Goal: Information Seeking & Learning: Find specific fact

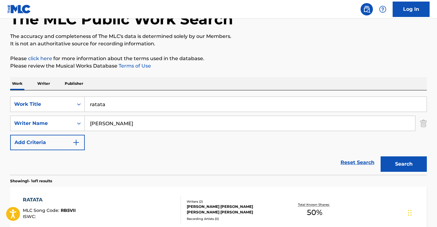
type input "[PERSON_NAME]"
click at [115, 107] on input "ratata" at bounding box center [256, 104] width 342 height 15
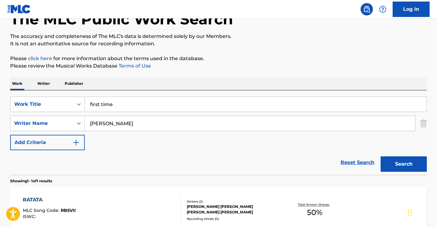
type input "first time"
click at [393, 169] on button "Search" at bounding box center [403, 163] width 46 height 15
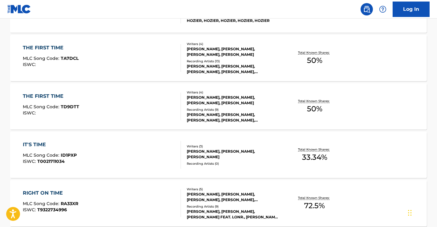
scroll to position [258, 0]
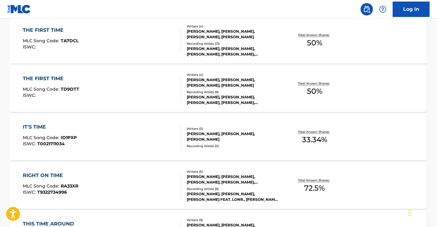
click at [99, 42] on div "THE FIRST TIME MLC Song Code : TA7DCL ISWC :" at bounding box center [102, 40] width 158 height 28
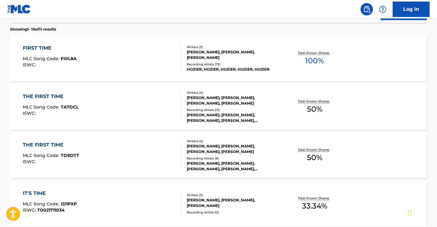
scroll to position [180, 0]
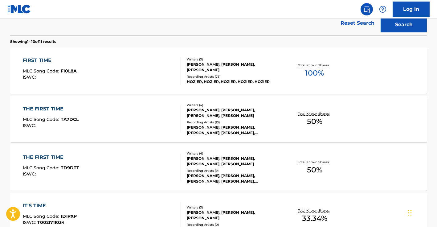
click at [102, 113] on div "THE FIRST TIME MLC Song Code : TA7DCL ISWC :" at bounding box center [102, 119] width 158 height 28
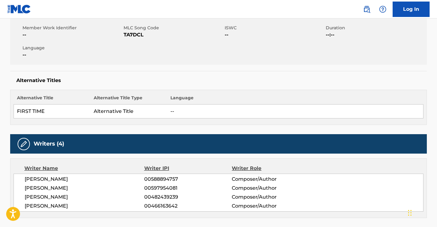
scroll to position [47, 0]
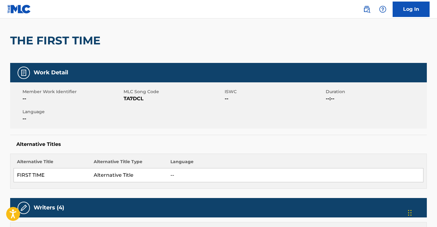
click at [61, 42] on h2 "THE FIRST TIME" at bounding box center [56, 41] width 93 height 14
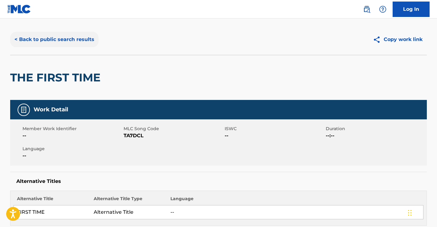
scroll to position [0, 0]
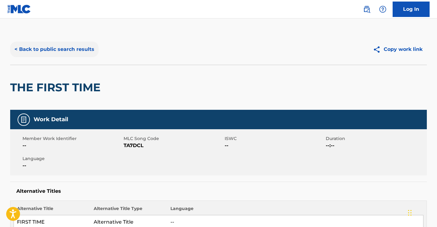
click at [43, 48] on button "< Back to public search results" at bounding box center [54, 49] width 88 height 15
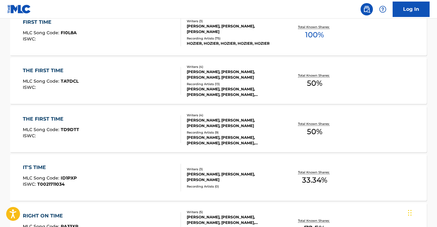
scroll to position [218, 0]
click at [107, 126] on div "THE FIRST TIME MLC Song Code : TD9DTT ISWC :" at bounding box center [102, 129] width 158 height 28
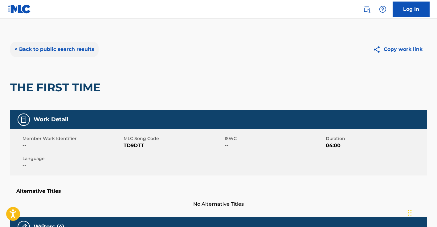
click at [64, 49] on button "< Back to public search results" at bounding box center [54, 49] width 88 height 15
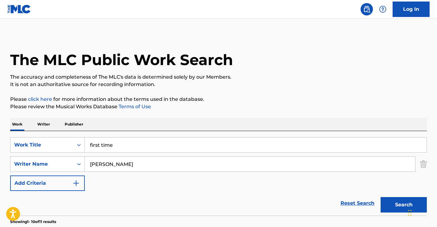
click at [106, 161] on input "[PERSON_NAME]" at bounding box center [250, 163] width 330 height 15
paste input "WHAT A WONDERFUL WORLD"
type input "WHAT A WONDERFUL WORLD"
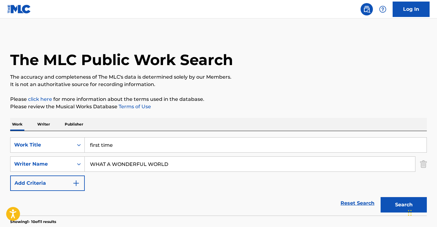
click at [140, 146] on input "first time" at bounding box center [256, 144] width 342 height 15
paste input "WHAT A WONDERFUL WORLD"
type input "WHAT A WONDERFUL WORLD"
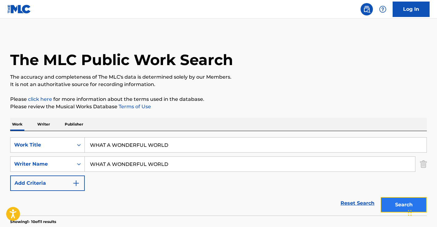
click at [401, 206] on button "Search" at bounding box center [403, 204] width 46 height 15
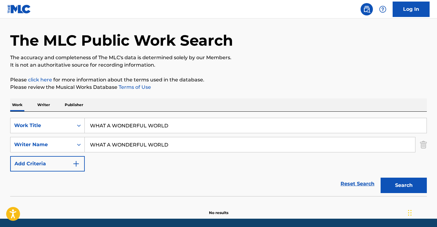
scroll to position [41, 0]
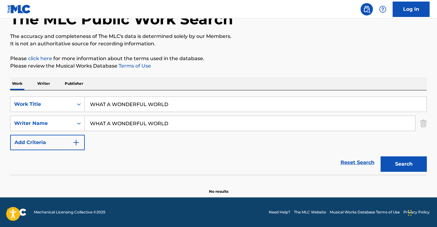
click at [168, 127] on input "WHAT A WONDERFUL WORLD" at bounding box center [250, 123] width 330 height 15
paste input "THLELE [PERSON_NAME]"
type input "THLELE [PERSON_NAME]"
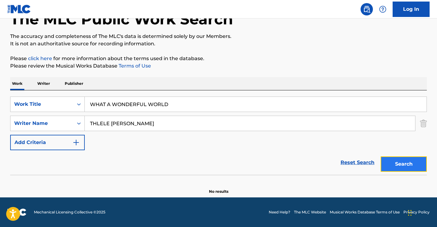
click at [394, 166] on button "Search" at bounding box center [403, 163] width 46 height 15
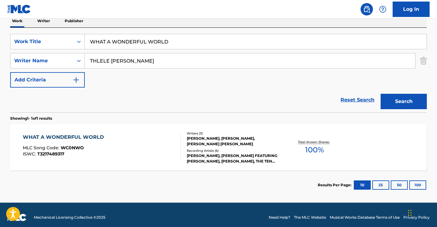
scroll to position [108, 0]
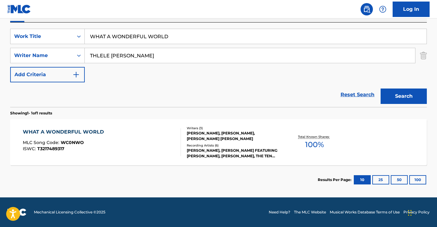
click at [121, 140] on div "WHAT A WONDERFUL WORLD MLC Song Code : WC0NWO ISWC : T3217489317" at bounding box center [102, 142] width 158 height 28
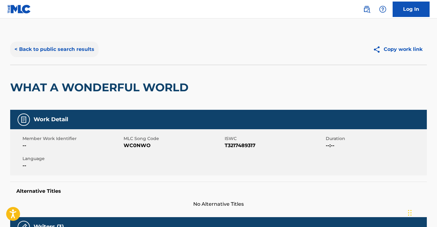
click at [78, 50] on button "< Back to public search results" at bounding box center [54, 49] width 88 height 15
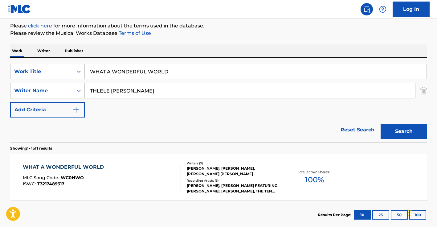
click at [130, 73] on input "WHAT A WONDERFUL WORLD" at bounding box center [256, 71] width 342 height 15
paste input "THE ONLY HOPE FOR ME IS YOU"
click at [118, 70] on input "THE ONLY HOPE FOR ME IS YOU" at bounding box center [256, 71] width 342 height 15
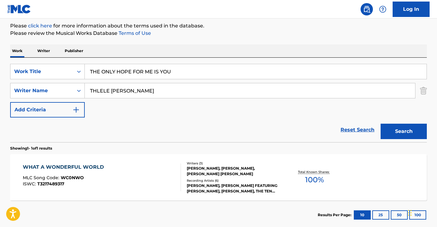
click at [118, 70] on input "THE ONLY HOPE FOR ME IS YOU" at bounding box center [256, 71] width 342 height 15
type input "i can feel"
click at [186, 92] on input "THLELE [PERSON_NAME]" at bounding box center [250, 90] width 330 height 15
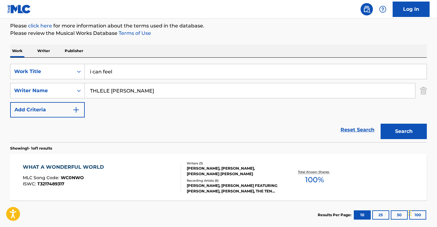
click at [186, 92] on input "THLELE [PERSON_NAME]" at bounding box center [250, 90] width 330 height 15
paste input "[PERSON_NAME] [PERSON_NAME]"
type input "[PERSON_NAME] [PERSON_NAME]"
click at [393, 130] on button "Search" at bounding box center [403, 130] width 46 height 15
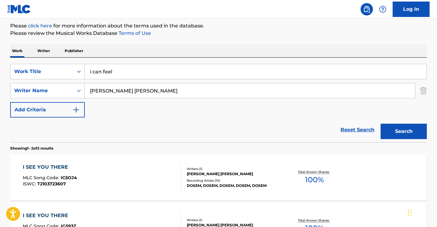
click at [117, 69] on input "i can feel" at bounding box center [256, 71] width 342 height 15
paste input "LORD WATCH OVER OUR SHOULDERS"
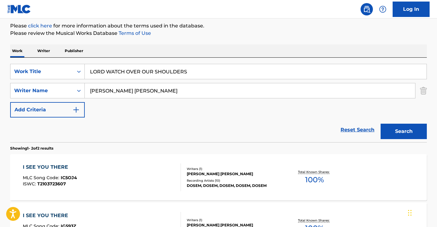
type input "LORD WATCH OVER OUR SHOULDERS"
click at [380, 123] on button "Search" at bounding box center [403, 130] width 46 height 15
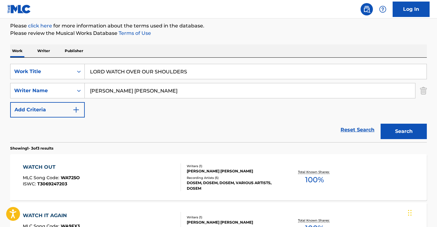
click at [149, 83] on input "[PERSON_NAME] [PERSON_NAME]" at bounding box center [250, 90] width 330 height 15
click at [147, 90] on input "[PERSON_NAME] [PERSON_NAME]" at bounding box center [250, 90] width 330 height 15
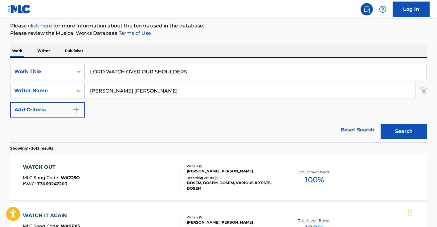
click at [147, 90] on input "[PERSON_NAME] [PERSON_NAME]" at bounding box center [250, 90] width 330 height 15
paste input "[PERSON_NAME]"
type input "[PERSON_NAME]"
click at [380, 123] on button "Search" at bounding box center [403, 130] width 46 height 15
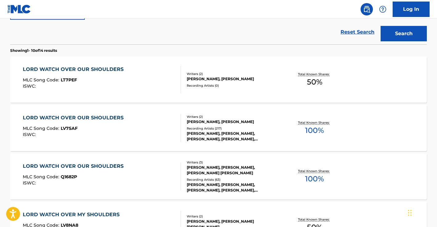
scroll to position [213, 0]
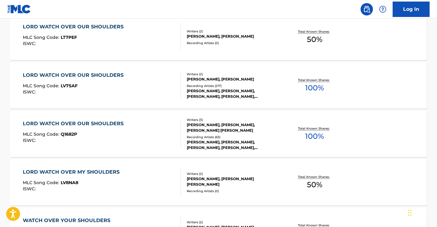
click at [142, 48] on div "LORD WATCH OVER OUR SHOULDERS MLC Song Code : LT7PEF ISWC :" at bounding box center [102, 37] width 158 height 28
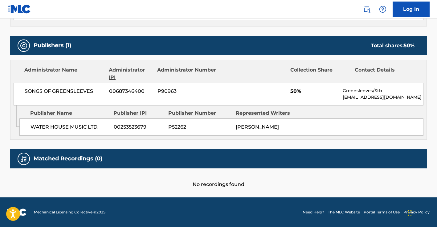
scroll to position [261, 0]
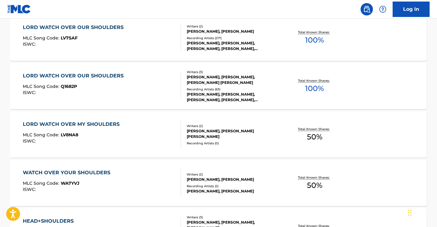
scroll to position [249, 0]
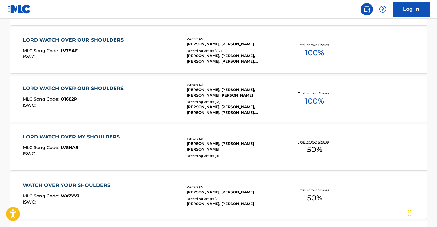
click at [119, 96] on div "LORD WATCH OVER OUR SHOULDERS MLC Song Code : Q1682P ISWC :" at bounding box center [75, 99] width 104 height 28
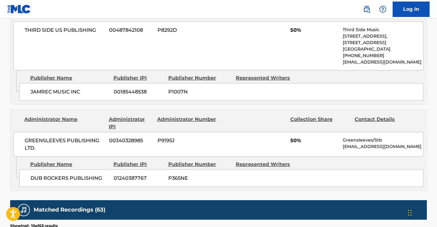
scroll to position [327, 0]
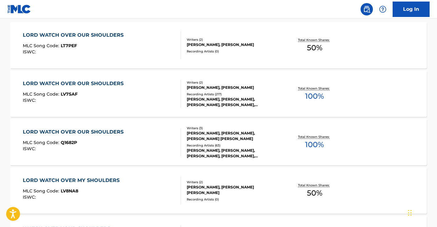
scroll to position [208, 0]
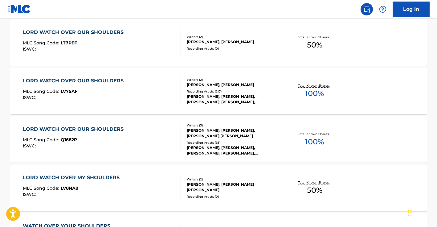
click at [134, 137] on div "LORD WATCH OVER OUR SHOULDERS MLC Song Code : Q1682P ISWC :" at bounding box center [102, 139] width 158 height 28
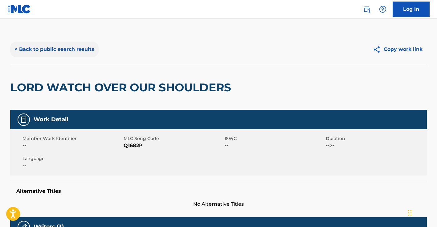
click at [44, 47] on button "< Back to public search results" at bounding box center [54, 49] width 88 height 15
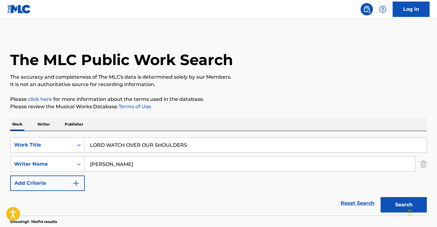
click at [118, 169] on input "[PERSON_NAME]" at bounding box center [250, 163] width 330 height 15
type input "[PERSON_NAME]"
click at [119, 143] on input "LORD WATCH OVER OUR SHOULDERS" at bounding box center [256, 144] width 342 height 15
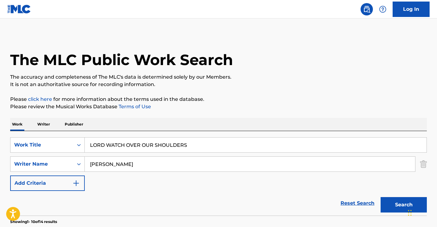
click at [119, 143] on input "LORD WATCH OVER OUR SHOULDERS" at bounding box center [256, 144] width 342 height 15
paste input "['EO TTEO GGE JI NAE (FALL)']"
drag, startPoint x: 88, startPoint y: 144, endPoint x: 82, endPoint y: 142, distance: 6.5
click at [82, 142] on div "SearchWithCriteria53683b8d-7e7c-47f9-aaa6-b7fbeb103ecd Work Title ['EO TTEO GGE…" at bounding box center [218, 144] width 416 height 15
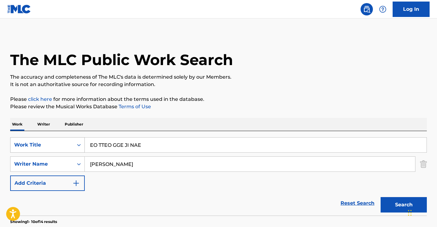
click at [380, 197] on button "Search" at bounding box center [403, 204] width 46 height 15
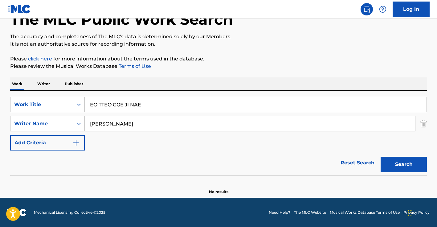
scroll to position [41, 0]
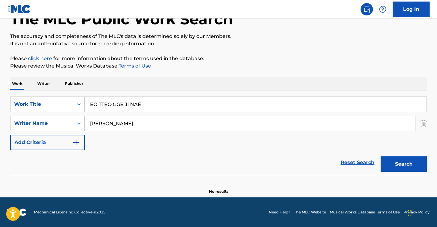
drag, startPoint x: 154, startPoint y: 100, endPoint x: 31, endPoint y: 96, distance: 122.9
click at [31, 96] on div "SearchWithCriteria53683b8d-7e7c-47f9-aaa6-b7fbeb103ecd Work Title EO TTEO GGE J…" at bounding box center [218, 132] width 416 height 84
click at [113, 104] on input "EO TTEO GGE JI NAE" at bounding box center [256, 104] width 342 height 15
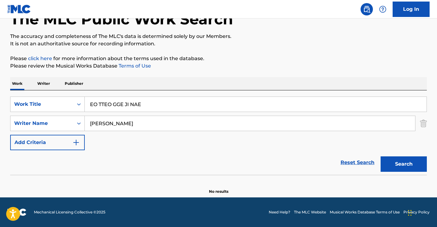
click at [113, 104] on input "EO TTEO GGE JI NAE" at bounding box center [256, 104] width 342 height 15
type input "fall"
click at [380, 156] on button "Search" at bounding box center [403, 163] width 46 height 15
click at [97, 124] on input "[PERSON_NAME]" at bounding box center [250, 123] width 330 height 15
type input "[PERSON_NAME]"
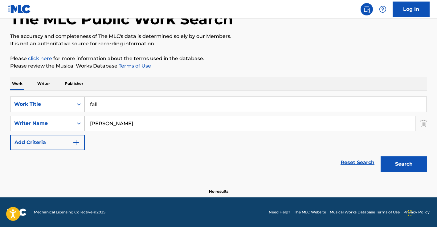
click at [380, 156] on button "Search" at bounding box center [403, 163] width 46 height 15
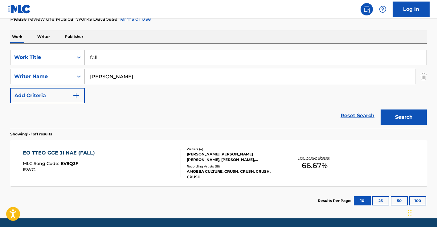
scroll to position [89, 0]
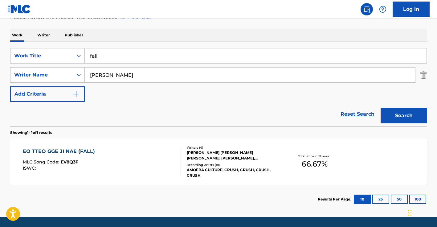
click at [110, 170] on div "EO TTEO GGE JI NAE (FALL) MLC Song Code : EV8Q3F ISWC :" at bounding box center [102, 162] width 158 height 28
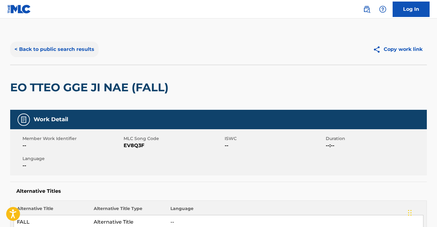
click at [79, 52] on button "< Back to public search results" at bounding box center [54, 49] width 88 height 15
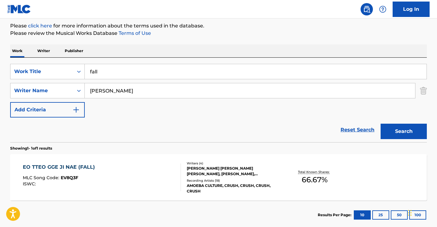
click at [123, 70] on input "fall" at bounding box center [256, 71] width 342 height 15
paste input "['UNSTOPPABLE']"
click at [94, 71] on input "['UNSTOPPABLE" at bounding box center [256, 71] width 342 height 15
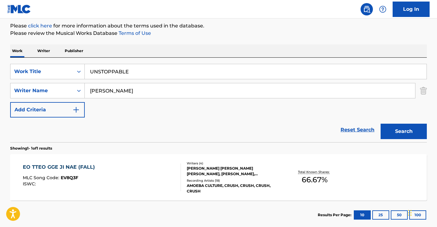
type input "UNSTOPPABLE"
click at [122, 88] on input "[PERSON_NAME]" at bounding box center [250, 90] width 330 height 15
paste input "[PERSON_NAME]"
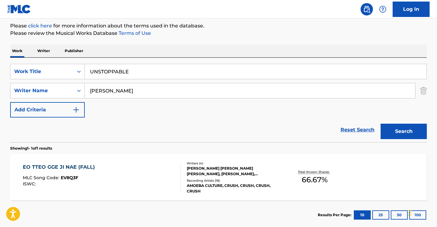
type input "[PERSON_NAME]"
click at [392, 116] on div "SearchWithCriteria53683b8d-7e7c-47f9-aaa6-b7fbeb103ecd Work Title UNSTOPPABLE S…" at bounding box center [218, 91] width 416 height 54
click at [395, 131] on button "Search" at bounding box center [403, 130] width 46 height 15
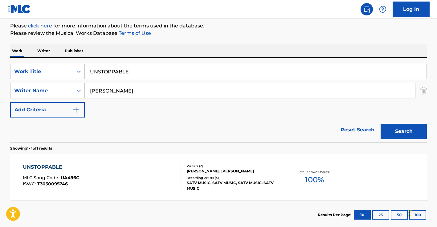
click at [79, 188] on div "UNSTOPPABLE MLC Song Code : UA496G ISWC : T3030095746" at bounding box center [102, 177] width 158 height 28
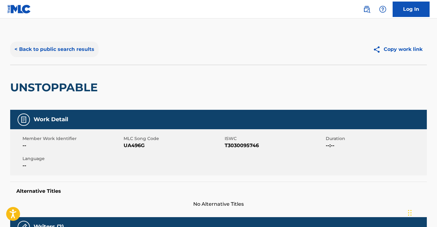
click at [59, 51] on button "< Back to public search results" at bounding box center [54, 49] width 88 height 15
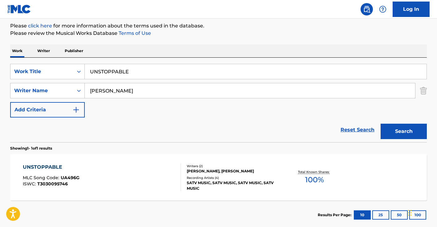
click at [137, 93] on input "[PERSON_NAME]" at bounding box center [250, 90] width 330 height 15
paste input "FINNEAS [PERSON_NAME]"
type input "FINNEAS [PERSON_NAME]"
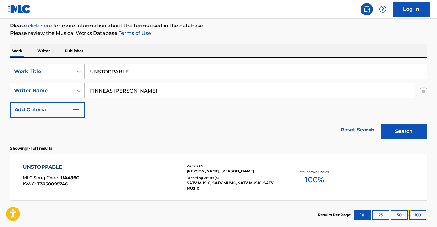
click at [126, 70] on input "UNSTOPPABLE" at bounding box center [256, 71] width 342 height 15
type input "bad guy"
click at [380, 123] on button "Search" at bounding box center [403, 130] width 46 height 15
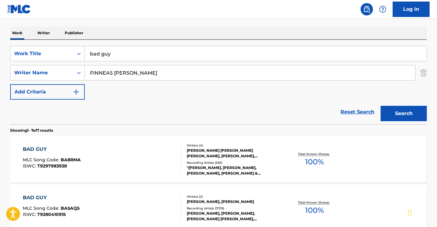
scroll to position [121, 0]
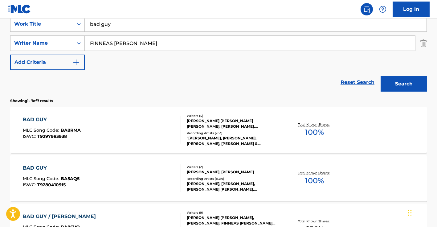
click at [127, 130] on div "BAD GUY MLC Song Code : BA8RMA ISWC : T9297983938" at bounding box center [102, 130] width 158 height 28
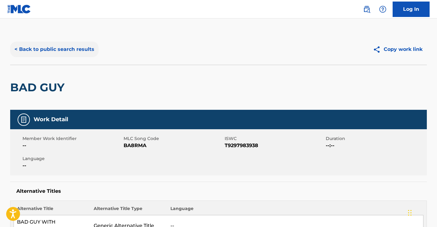
click at [71, 51] on button "< Back to public search results" at bounding box center [54, 49] width 88 height 15
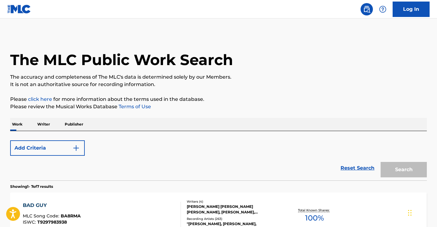
scroll to position [121, 0]
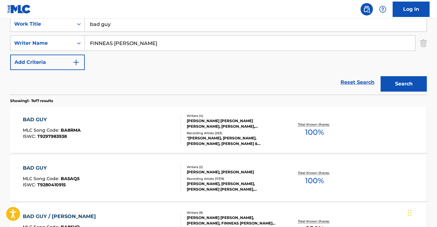
click at [134, 34] on div "SearchWithCriteria53683b8d-7e7c-47f9-aaa6-b7fbeb103ecd Work Title bad guy Searc…" at bounding box center [218, 43] width 416 height 54
click at [130, 39] on input "FINNEAS [PERSON_NAME]" at bounding box center [250, 43] width 330 height 15
paste input "['HELLO COLD WORLD']"
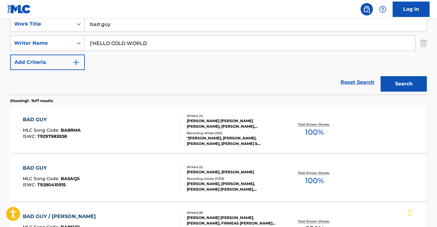
click at [93, 41] on input "['HELLO COLD WORLD" at bounding box center [250, 43] width 330 height 15
click at [164, 50] on input "HELLO COLD WORLD" at bounding box center [250, 43] width 330 height 15
paste input "[PERSON_NAME], [PERSON_NAME], [PERSON_NAME] [PERSON_NAME]"
drag, startPoint x: 208, startPoint y: 43, endPoint x: 399, endPoint y: 61, distance: 192.0
click at [409, 59] on div "SearchWithCriteria53683b8d-7e7c-47f9-aaa6-b7fbeb103ecd Work Title bad guy Searc…" at bounding box center [218, 43] width 416 height 54
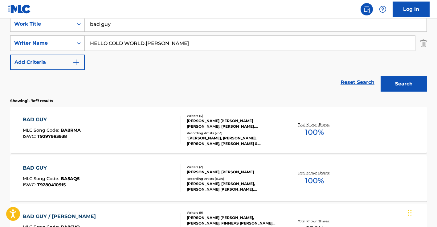
drag, startPoint x: 146, startPoint y: 45, endPoint x: 89, endPoint y: 43, distance: 57.6
click at [84, 44] on div "SearchWithCriteria7c8511af-953e-4d30-bf01-79ce807ef327 Writer Name HELLO COLD W…" at bounding box center [218, 42] width 416 height 15
type input "[PERSON_NAME]"
click at [119, 23] on input "bad guy" at bounding box center [256, 24] width 342 height 15
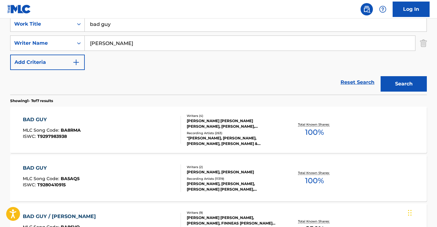
click at [119, 23] on input "bad guy" at bounding box center [256, 24] width 342 height 15
paste input "HELLO COLD WORLD."
type input "HELLO COLD WORLD"
click at [402, 86] on button "Search" at bounding box center [403, 83] width 46 height 15
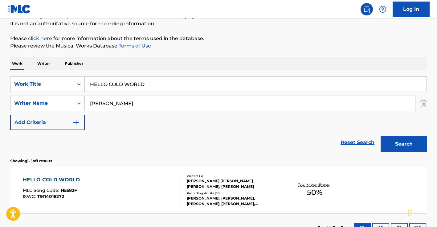
scroll to position [108, 0]
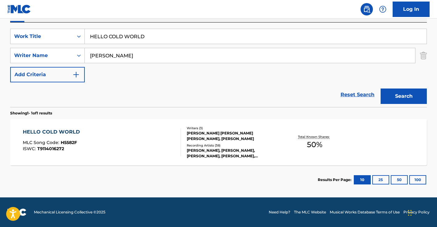
click at [131, 134] on div "HELLO COLD WORLD MLC Song Code : H5582F ISWC : T9114016272" at bounding box center [102, 142] width 158 height 28
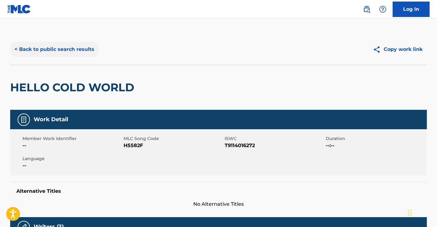
drag, startPoint x: 55, startPoint y: 41, endPoint x: 58, endPoint y: 50, distance: 9.6
click at [55, 41] on div "< Back to public search results Copy work link" at bounding box center [218, 49] width 416 height 31
click at [58, 54] on button "< Back to public search results" at bounding box center [54, 49] width 88 height 15
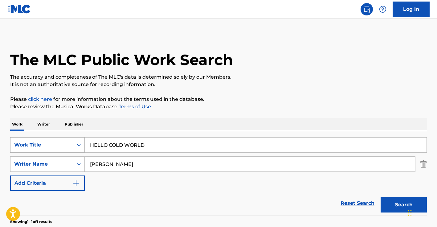
scroll to position [73, 0]
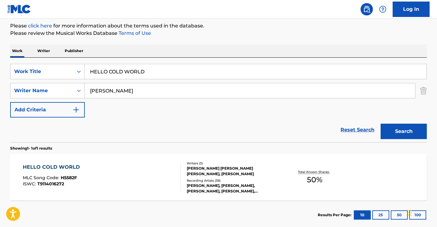
click at [121, 93] on input "[PERSON_NAME]" at bounding box center [250, 90] width 330 height 15
click at [115, 90] on input "[PERSON_NAME]" at bounding box center [250, 90] width 330 height 15
click at [110, 73] on input "HELLO COLD WORLD" at bounding box center [256, 71] width 342 height 15
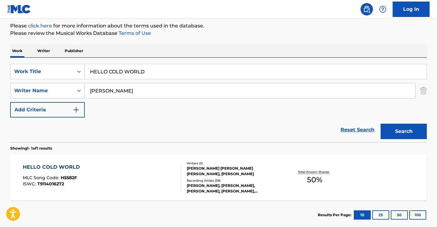
click at [110, 73] on input "HELLO COLD WORLD" at bounding box center [256, 71] width 342 height 15
paste input "['BLING BLING']"
click at [93, 70] on input "['BLING BLING" at bounding box center [256, 71] width 342 height 15
type input "BLING BLING"
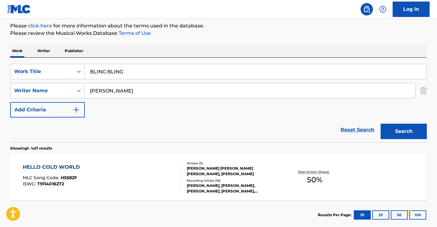
click at [125, 89] on input "[PERSON_NAME]" at bounding box center [250, 90] width 330 height 15
paste input "[PERSON_NAME] EMWAH RYA"
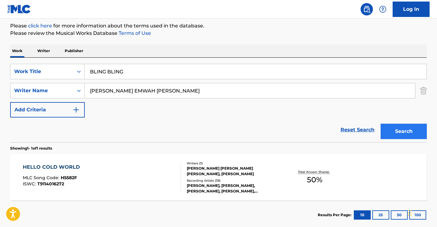
type input "[PERSON_NAME] EMWAH [PERSON_NAME]"
click at [403, 131] on button "Search" at bounding box center [403, 130] width 46 height 15
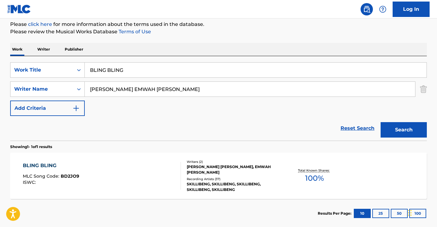
scroll to position [78, 0]
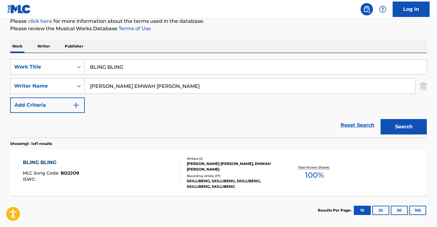
click at [138, 176] on div "BLING BLING MLC Song Code : BD2JO9 ISWC :" at bounding box center [102, 173] width 158 height 28
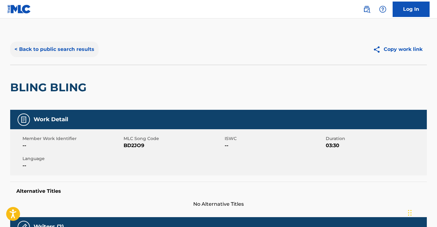
drag, startPoint x: 77, startPoint y: 57, endPoint x: 82, endPoint y: 45, distance: 13.0
click at [80, 50] on div "< Back to public search results Copy work link" at bounding box center [218, 49] width 416 height 31
click at [82, 45] on button "< Back to public search results" at bounding box center [54, 49] width 88 height 15
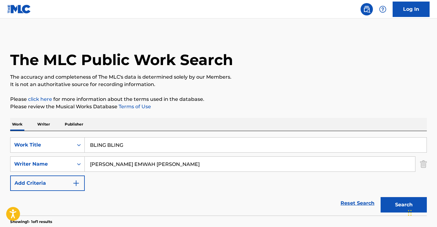
scroll to position [73, 0]
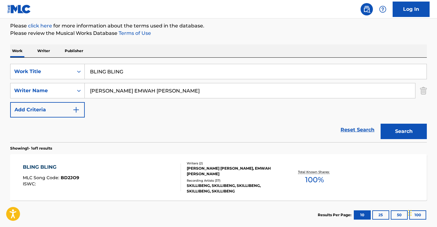
click at [119, 74] on input "BLING BLING" at bounding box center [256, 71] width 342 height 15
paste input "No Hay Mal Que Dure Cien Años"
type input "No Hay Mal Que Dure Cien Anos"
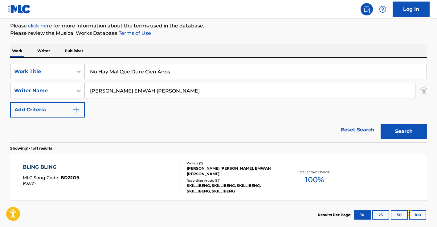
click at [125, 90] on input "[PERSON_NAME] EMWAH [PERSON_NAME]" at bounding box center [250, 90] width 330 height 15
paste input "[PERSON_NAME] [PERSON_NAME] [PERSON_NAME]"
type input "[PERSON_NAME] [PERSON_NAME] [PERSON_NAME]"
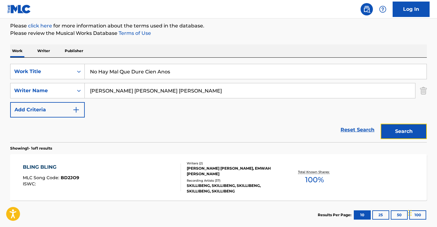
click at [411, 128] on button "Search" at bounding box center [403, 130] width 46 height 15
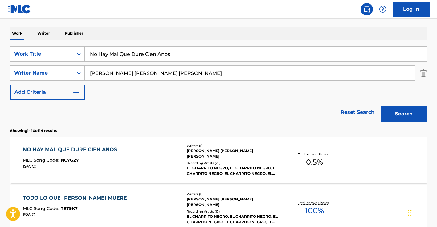
scroll to position [125, 0]
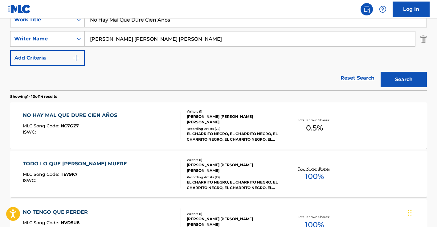
click at [111, 129] on div "MLC Song Code : NC7GZ7" at bounding box center [71, 126] width 97 height 6
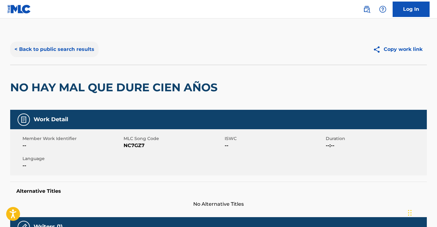
click at [81, 54] on button "< Back to public search results" at bounding box center [54, 49] width 88 height 15
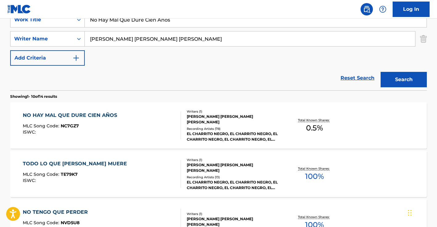
scroll to position [112, 0]
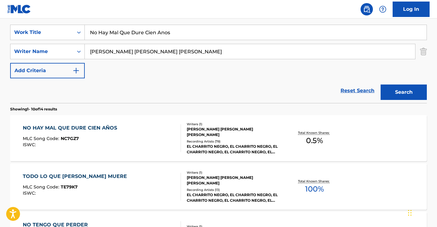
click at [140, 30] on input "No Hay Mal Que Dure Cien Anos" at bounding box center [256, 32] width 342 height 15
paste input "['CAMBIA TU (REMIX)']"
type input "['CAMBIA TU (REMIX)']"
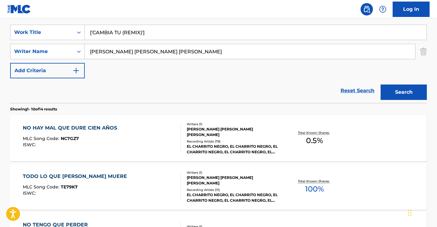
click at [174, 52] on input "[PERSON_NAME] [PERSON_NAME] [PERSON_NAME]" at bounding box center [250, 51] width 330 height 15
click at [174, 53] on input "[PERSON_NAME] [PERSON_NAME] [PERSON_NAME]" at bounding box center [250, 51] width 330 height 15
click at [163, 34] on input "['CAMBIA TU (REMIX)']" at bounding box center [256, 32] width 342 height 15
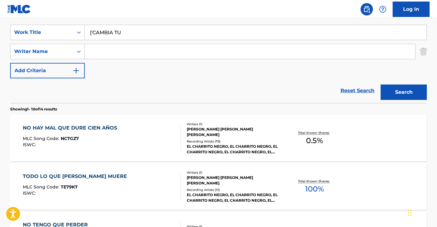
click at [93, 33] on input "['CAMBIA TU" at bounding box center [256, 32] width 342 height 15
type input "[MEDICAL_DATA] TU"
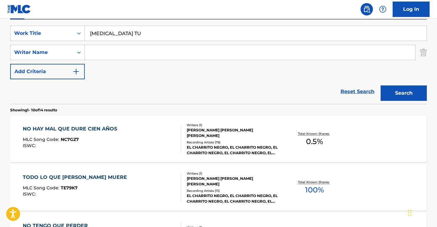
scroll to position [111, 0]
click at [124, 54] on input "Search Form" at bounding box center [250, 52] width 330 height 15
paste input "[PERSON_NAME] [PERSON_NAME]"
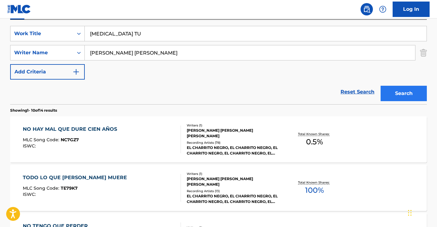
type input "[PERSON_NAME] [PERSON_NAME]"
click at [392, 92] on button "Search" at bounding box center [403, 93] width 46 height 15
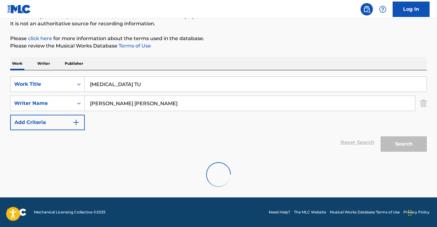
scroll to position [108, 0]
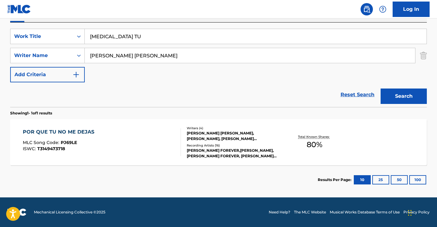
click at [84, 144] on div "MLC Song Code : PJ69LE" at bounding box center [60, 143] width 75 height 6
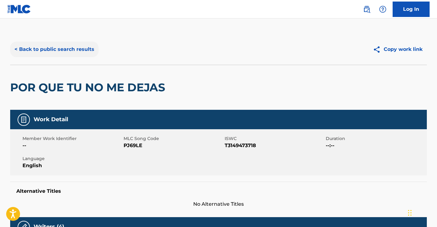
click at [54, 41] on div "< Back to public search results Copy work link" at bounding box center [218, 49] width 416 height 31
click at [51, 49] on button "< Back to public search results" at bounding box center [54, 49] width 88 height 15
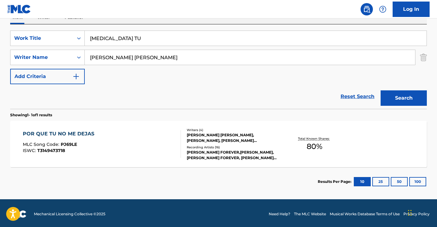
scroll to position [108, 0]
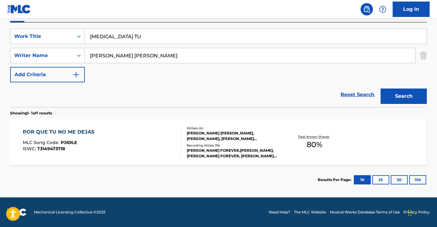
click at [103, 129] on div "POR QUE TU NO ME DEJAS MLC Song Code : PJ69LE ISWC : T3149473718" at bounding box center [102, 142] width 158 height 28
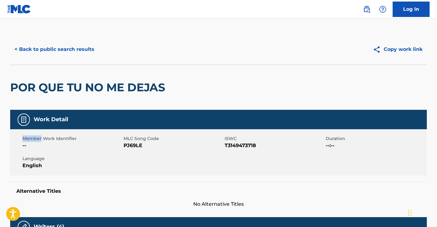
click at [103, 129] on div "Member Work Identifier -- MLC Song Code PJ69LE ISWC T3149473718 Duration --:-- …" at bounding box center [218, 152] width 416 height 46
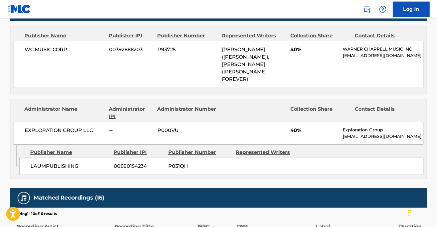
scroll to position [518, 0]
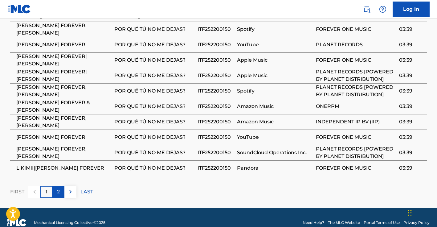
click at [60, 198] on div "2" at bounding box center [58, 192] width 12 height 12
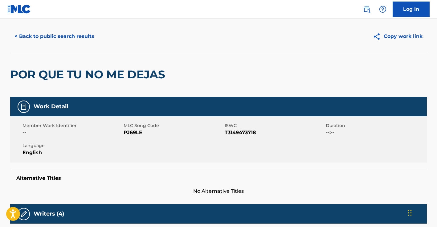
scroll to position [0, 0]
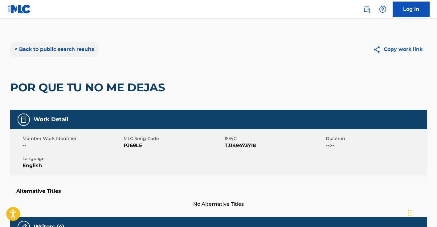
click at [52, 52] on button "< Back to public search results" at bounding box center [54, 49] width 88 height 15
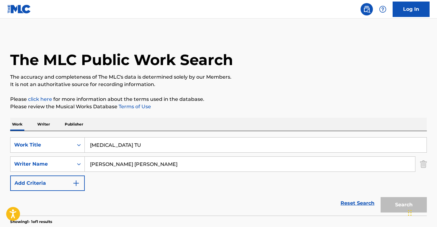
scroll to position [73, 0]
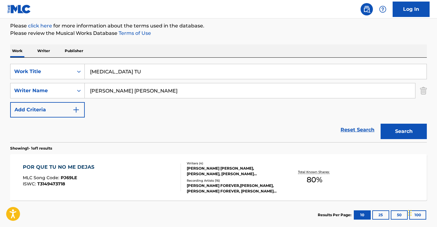
click at [129, 93] on input "[PERSON_NAME] [PERSON_NAME]" at bounding box center [250, 90] width 330 height 15
paste input "[PERSON_NAME] [PERSON_NAME],"
type input "[PERSON_NAME] [PERSON_NAME],"
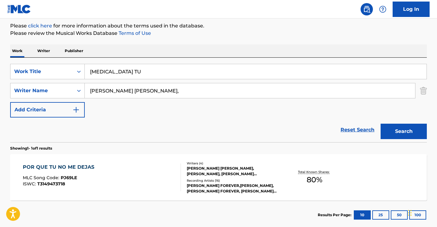
click at [146, 69] on input "[MEDICAL_DATA] TU" at bounding box center [256, 71] width 342 height 15
paste input "TOUCHDOWN"
type input "TOUCHDOWN"
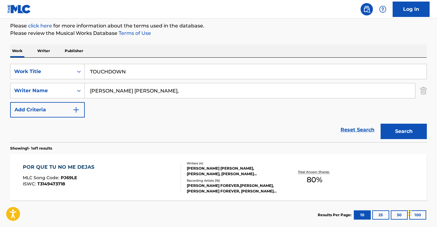
click at [220, 92] on input "[PERSON_NAME] [PERSON_NAME]," at bounding box center [250, 90] width 330 height 15
type input "[PERSON_NAME] [PERSON_NAME]"
click at [394, 131] on button "Search" at bounding box center [403, 130] width 46 height 15
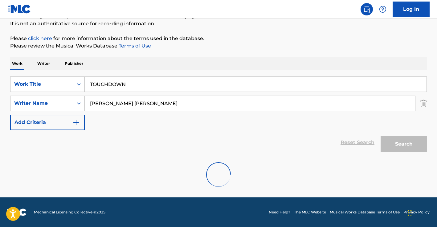
scroll to position [41, 0]
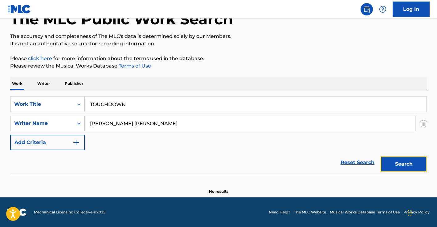
click at [409, 160] on button "Search" at bounding box center [403, 163] width 46 height 15
click at [114, 109] on input "TOUCHDOWN" at bounding box center [256, 104] width 342 height 15
type input "cafecito"
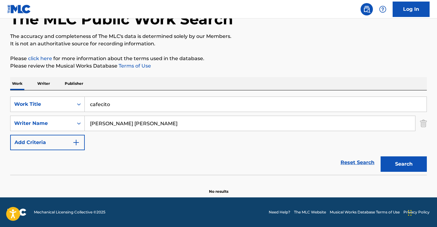
click at [143, 131] on div "[PERSON_NAME] [PERSON_NAME]" at bounding box center [250, 122] width 330 height 15
click at [146, 122] on input "[PERSON_NAME] [PERSON_NAME]" at bounding box center [250, 123] width 330 height 15
paste input "[PERSON_NAME] PER [PERSON_NAME]"
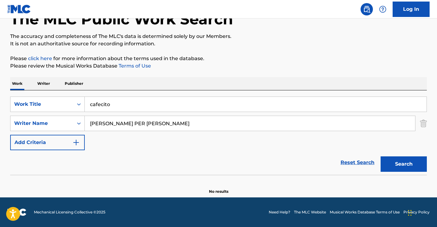
type input "[PERSON_NAME] PER [PERSON_NAME]"
click at [380, 156] on button "Search" at bounding box center [403, 163] width 46 height 15
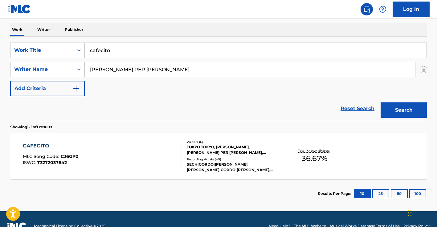
scroll to position [98, 0]
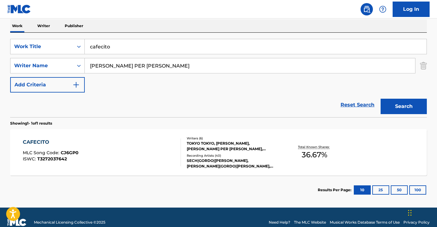
click at [135, 130] on div "CAFECITO MLC Song Code : CJ6GP0 ISWC : T3272037642 Writers ( 6 ) TOKYO TOKYO, […" at bounding box center [218, 152] width 416 height 46
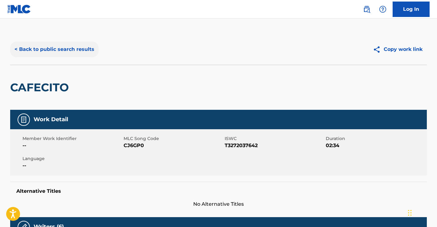
click at [65, 45] on button "< Back to public search results" at bounding box center [54, 49] width 88 height 15
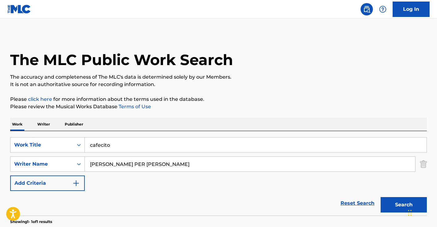
scroll to position [73, 0]
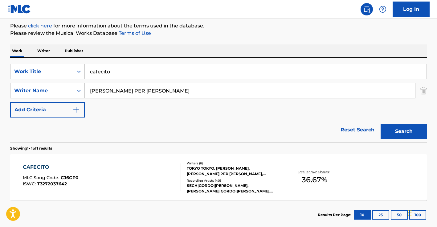
click at [131, 72] on input "cafecito" at bounding box center [256, 71] width 342 height 15
type input "dance floor"
click at [127, 93] on input "[PERSON_NAME] PER [PERSON_NAME]" at bounding box center [250, 90] width 330 height 15
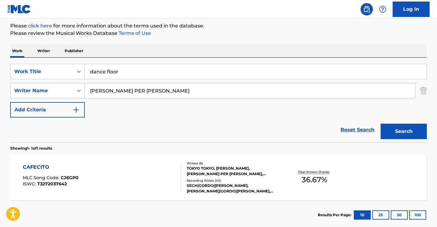
click at [127, 93] on input "[PERSON_NAME] PER [PERSON_NAME]" at bounding box center [250, 90] width 330 height 15
paste input "[PERSON_NAME],"
type input "[PERSON_NAME],"
click at [413, 127] on button "Search" at bounding box center [403, 130] width 46 height 15
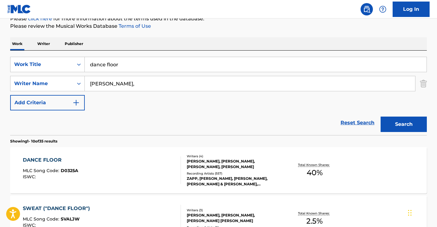
scroll to position [119, 0]
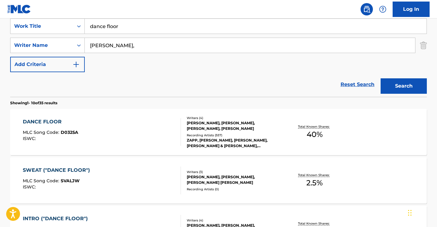
click at [123, 117] on div "DANCE FLOOR MLC Song Code : D0325A ISWC : Writers ( 4 ) [PERSON_NAME], [PERSON_…" at bounding box center [218, 132] width 416 height 46
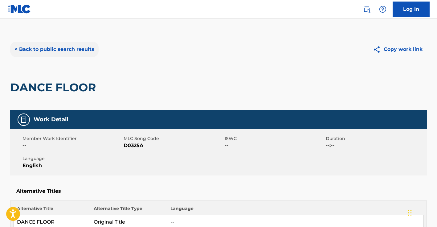
click at [65, 53] on button "< Back to public search results" at bounding box center [54, 49] width 88 height 15
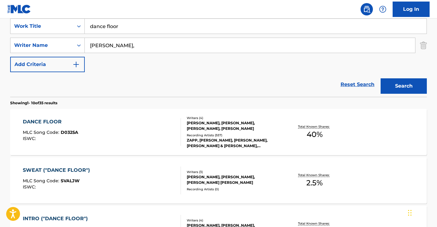
click at [116, 54] on div "SearchWithCriteria53683b8d-7e7c-47f9-aaa6-b7fbeb103ecd Work Title dance floor S…" at bounding box center [218, 45] width 416 height 54
click at [116, 50] on input "[PERSON_NAME]," at bounding box center [250, 45] width 330 height 15
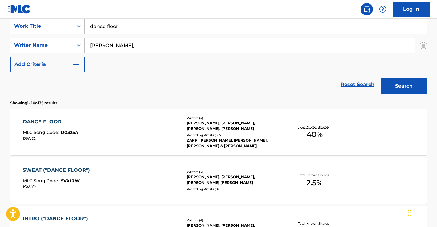
click at [118, 27] on input "dance floor" at bounding box center [256, 26] width 342 height 15
click at [106, 42] on input "[PERSON_NAME]," at bounding box center [250, 45] width 330 height 15
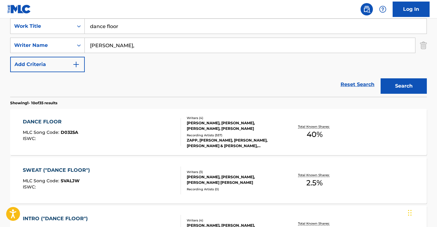
click at [106, 42] on input "[PERSON_NAME]," at bounding box center [250, 45] width 330 height 15
paste input "[PERSON_NAME]"
type input "[PERSON_NAME]"
click at [122, 23] on input "dance floor" at bounding box center [256, 26] width 342 height 15
click at [121, 23] on input "dance floor" at bounding box center [256, 26] width 342 height 15
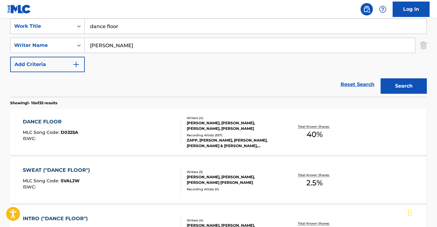
click at [121, 23] on input "dance floor" at bounding box center [256, 26] width 342 height 15
type input "d"
type input "our [DEMOGRAPHIC_DATA] re"
click at [380, 78] on button "Search" at bounding box center [403, 85] width 46 height 15
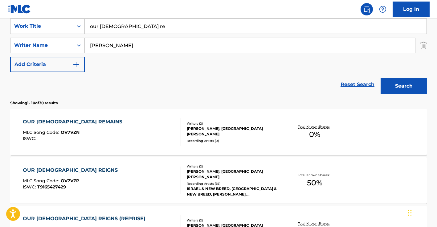
scroll to position [120, 0]
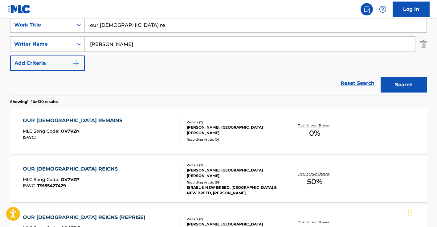
click at [102, 132] on div "OUR [DEMOGRAPHIC_DATA] REMAINS MLC Song Code : OV7VZN ISWC :" at bounding box center [102, 131] width 158 height 28
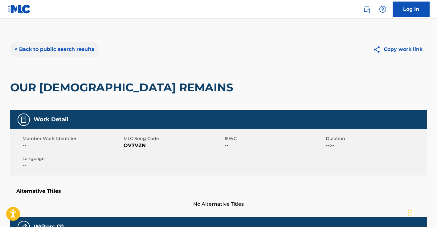
click at [30, 52] on button "< Back to public search results" at bounding box center [54, 49] width 88 height 15
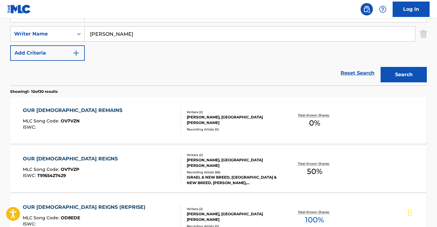
scroll to position [130, 0]
click at [52, 168] on span "MLC Song Code :" at bounding box center [42, 169] width 38 height 6
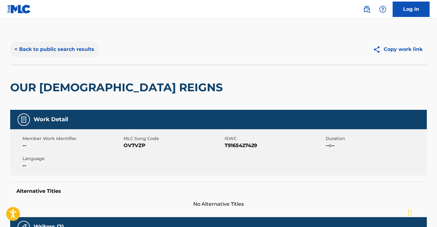
click at [93, 56] on button "< Back to public search results" at bounding box center [54, 49] width 88 height 15
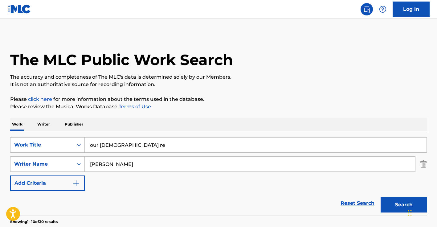
click at [132, 146] on input "our [DEMOGRAPHIC_DATA] re" at bounding box center [256, 144] width 342 height 15
type input "balance"
click at [129, 162] on input "[PERSON_NAME]" at bounding box center [250, 163] width 330 height 15
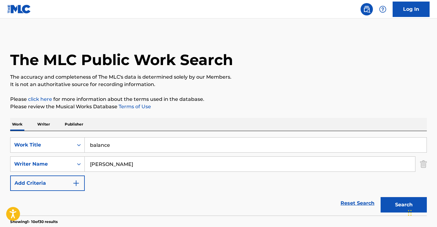
click at [128, 162] on input "[PERSON_NAME]" at bounding box center [250, 163] width 330 height 15
drag, startPoint x: 127, startPoint y: 161, endPoint x: 109, endPoint y: 159, distance: 18.6
click at [109, 159] on input "[PERSON_NAME]" at bounding box center [250, 163] width 330 height 15
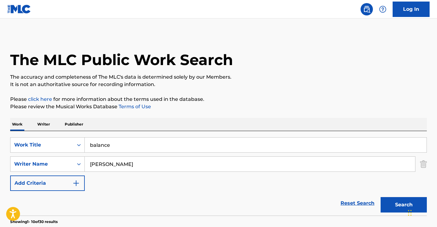
click at [109, 159] on input "[PERSON_NAME]" at bounding box center [250, 163] width 330 height 15
paste input "[PERSON_NAME]"
type input "[PERSON_NAME]"
click at [380, 197] on button "Search" at bounding box center [403, 204] width 46 height 15
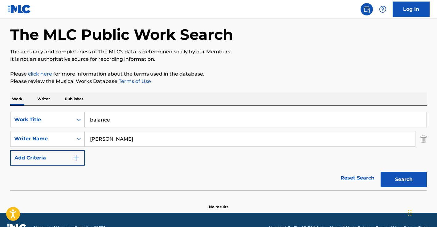
scroll to position [41, 0]
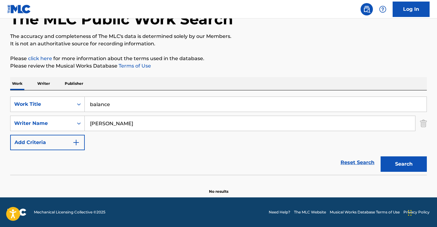
click at [91, 110] on input "balance" at bounding box center [256, 104] width 342 height 15
type input "she wolf"
click at [115, 127] on input "[PERSON_NAME]" at bounding box center [250, 123] width 330 height 15
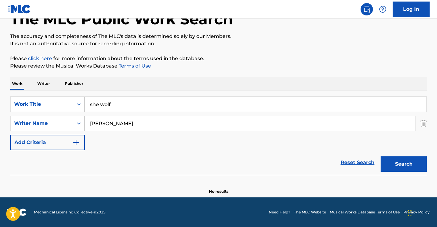
click at [115, 127] on input "[PERSON_NAME]" at bounding box center [250, 123] width 330 height 15
type input "guetta"
click at [380, 156] on button "Search" at bounding box center [403, 163] width 46 height 15
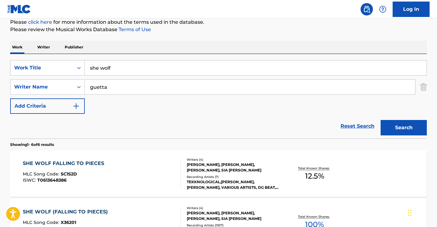
scroll to position [160, 0]
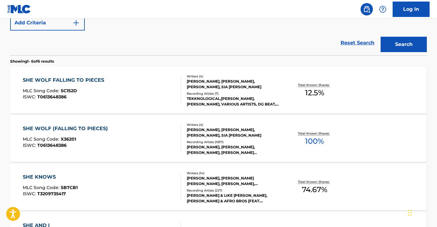
click at [137, 99] on div "SHE WOLF FALLING TO PIECES MLC Song Code : SC1S2D ISWC : T0613648386" at bounding box center [102, 90] width 158 height 28
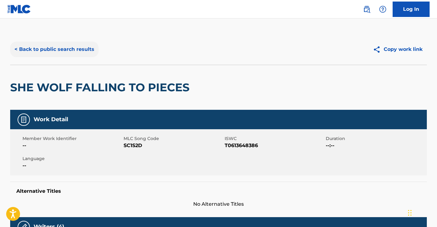
click at [42, 53] on button "< Back to public search results" at bounding box center [54, 49] width 88 height 15
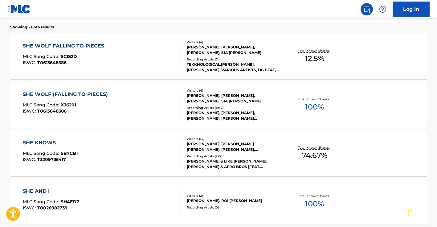
scroll to position [194, 0]
click at [106, 96] on div "SHE WOLF (FALLING TO PIECES)" at bounding box center [67, 94] width 88 height 7
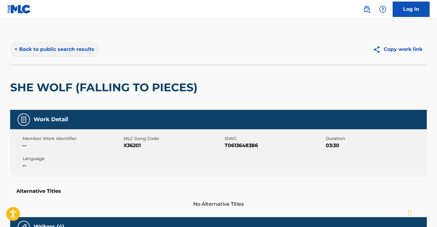
click at [68, 54] on button "< Back to public search results" at bounding box center [54, 49] width 88 height 15
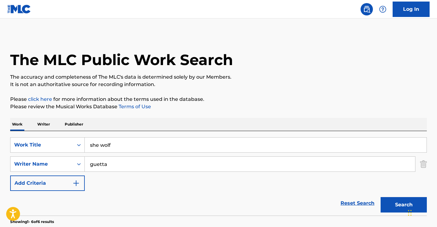
click at [134, 144] on input "she wolf" at bounding box center [256, 144] width 342 height 15
paste input "['FALLING BEHIND']"
click at [93, 144] on input "['FALLING BEHIND" at bounding box center [256, 144] width 342 height 15
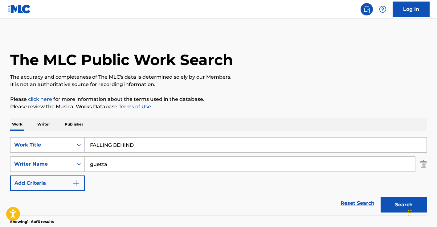
type input "FALLING BEHIND"
click at [126, 164] on input "guetta" at bounding box center [250, 163] width 330 height 15
click at [126, 163] on input "guetta" at bounding box center [250, 163] width 330 height 15
paste input "JONSDOTTIR"
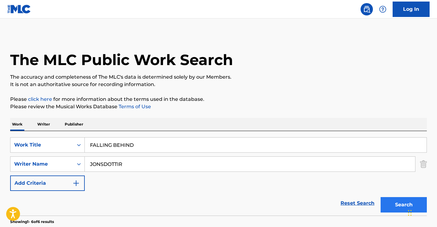
type input "JONSDOTTIR"
drag, startPoint x: 399, startPoint y: 203, endPoint x: 399, endPoint y: 199, distance: 3.4
click at [399, 203] on button "Search" at bounding box center [403, 204] width 46 height 15
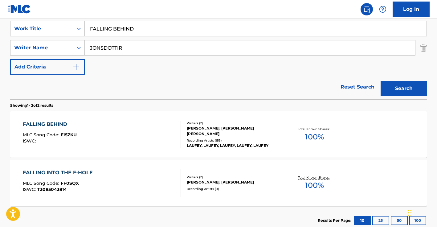
scroll to position [157, 0]
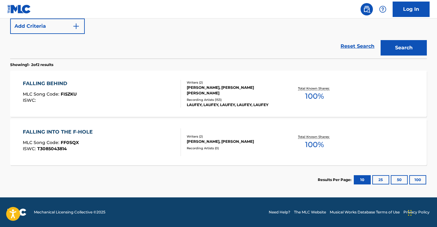
click at [214, 139] on div "[PERSON_NAME], [PERSON_NAME]" at bounding box center [233, 142] width 93 height 6
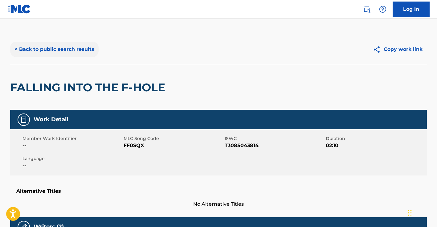
click at [86, 47] on button "< Back to public search results" at bounding box center [54, 49] width 88 height 15
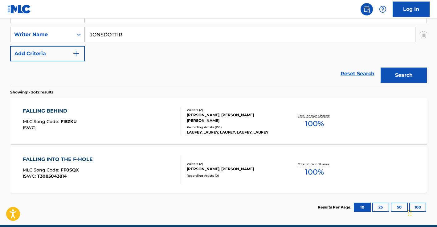
scroll to position [130, 0]
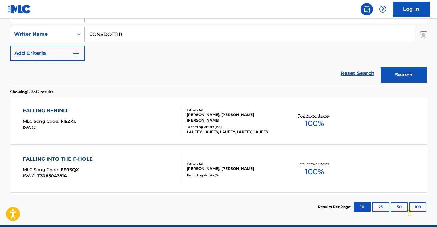
click at [190, 119] on div "[PERSON_NAME], [PERSON_NAME] [PERSON_NAME]" at bounding box center [233, 117] width 93 height 11
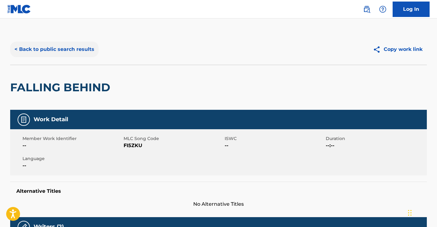
click at [60, 50] on button "< Back to public search results" at bounding box center [54, 49] width 88 height 15
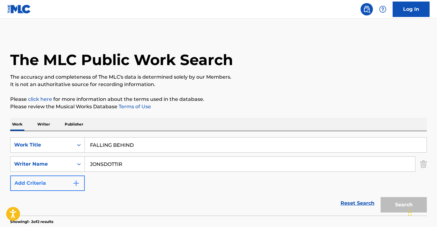
scroll to position [122, 0]
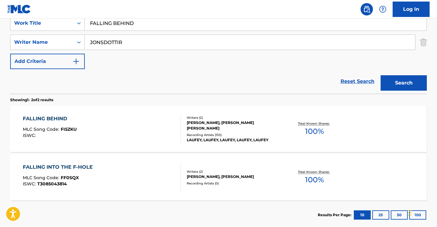
click at [123, 33] on div "SearchWithCriteria53683b8d-7e7c-47f9-aaa6-b7fbeb103ecd Work Title FALLING BEHIN…" at bounding box center [218, 42] width 416 height 54
click at [124, 24] on input "FALLING BEHIND" at bounding box center [256, 23] width 342 height 15
type input "sin ti"
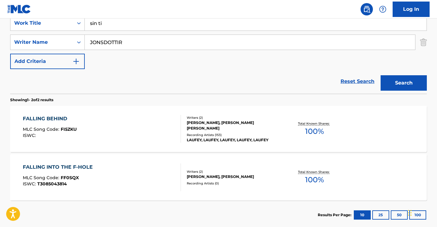
click at [112, 44] on input "JONSDOTTIR" at bounding box center [250, 42] width 330 height 15
paste input "GAZMEY [PERSON_NAME]"
type input "GAZMEY [PERSON_NAME]"
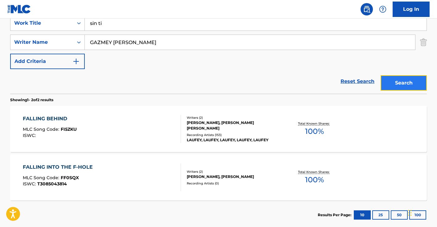
click at [420, 85] on button "Search" at bounding box center [403, 82] width 46 height 15
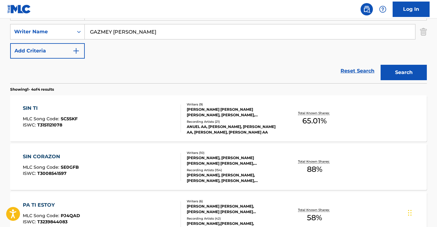
scroll to position [133, 0]
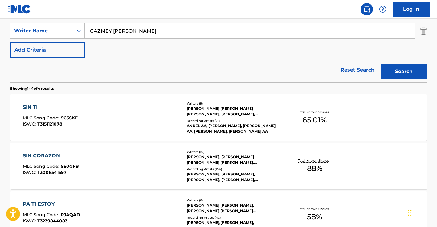
click at [140, 115] on div "SIN TI MLC Song Code : SC5SKF ISWC : T3151121078" at bounding box center [102, 117] width 158 height 28
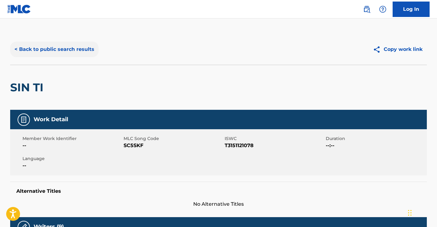
click at [72, 49] on button "< Back to public search results" at bounding box center [54, 49] width 88 height 15
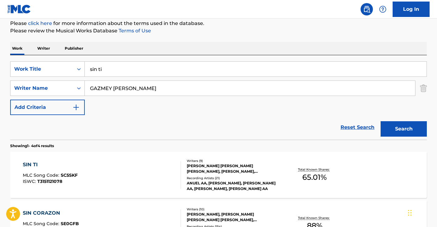
scroll to position [75, 0]
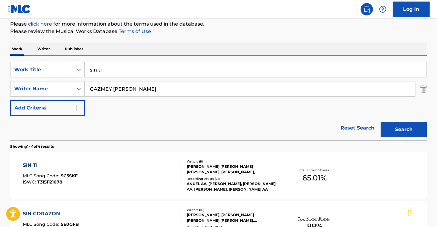
click at [126, 69] on input "sin ti" at bounding box center [256, 69] width 342 height 15
type input "boom boom"
click at [203, 90] on input "GAZMEY [PERSON_NAME]" at bounding box center [250, 88] width 330 height 15
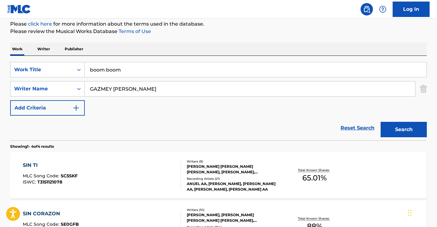
click at [203, 90] on input "GAZMEY [PERSON_NAME]" at bounding box center [250, 88] width 330 height 15
paste input "[PERSON_NAME]"
click at [406, 127] on button "Search" at bounding box center [403, 129] width 46 height 15
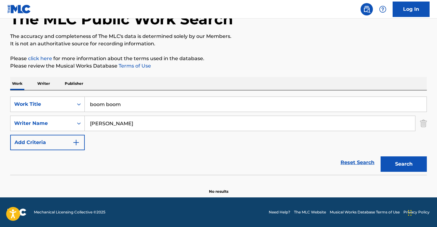
scroll to position [41, 0]
click at [398, 175] on section at bounding box center [218, 176] width 416 height 3
click at [399, 172] on div "Search" at bounding box center [401, 162] width 49 height 25
click at [415, 166] on button "Search" at bounding box center [403, 163] width 46 height 15
click at [174, 129] on input "[PERSON_NAME]" at bounding box center [250, 123] width 330 height 15
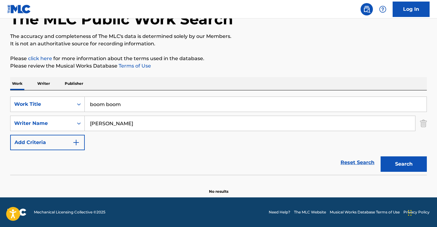
click at [174, 129] on input "[PERSON_NAME]" at bounding box center [250, 123] width 330 height 15
click at [174, 123] on input "[PERSON_NAME]" at bounding box center [250, 123] width 330 height 15
paste input "[PERSON_NAME] [PERSON_NAME]"
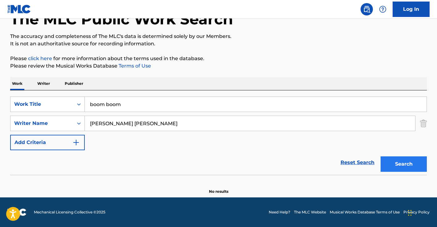
type input "[PERSON_NAME] [PERSON_NAME]"
click at [407, 168] on button "Search" at bounding box center [403, 163] width 46 height 15
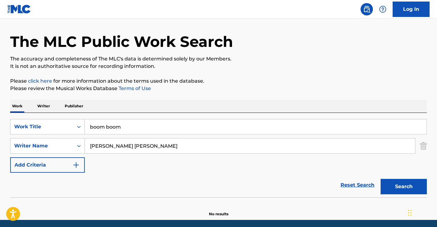
scroll to position [0, 0]
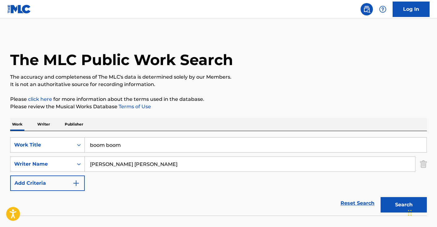
click at [114, 147] on input "boom boom" at bounding box center [256, 144] width 342 height 15
click at [125, 147] on input "boom boom" at bounding box center [256, 144] width 342 height 15
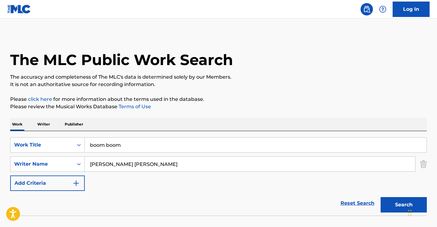
click at [126, 148] on input "boom boom" at bounding box center [256, 144] width 342 height 15
click at [136, 141] on input "boom boom" at bounding box center [256, 144] width 342 height 15
type input "me [PERSON_NAME] de [PERSON_NAME] vez"
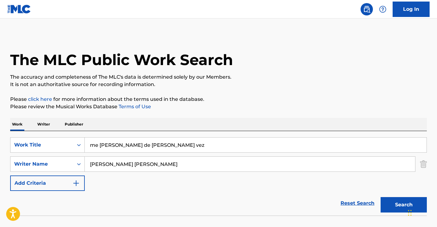
click at [146, 166] on input "[PERSON_NAME] [PERSON_NAME]" at bounding box center [250, 163] width 330 height 15
click at [380, 197] on button "Search" at bounding box center [403, 204] width 46 height 15
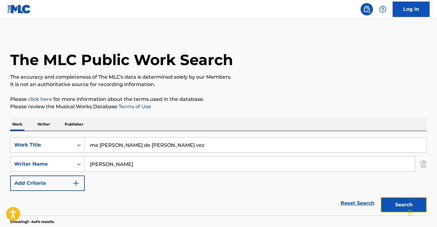
click at [398, 209] on button "Search" at bounding box center [403, 204] width 46 height 15
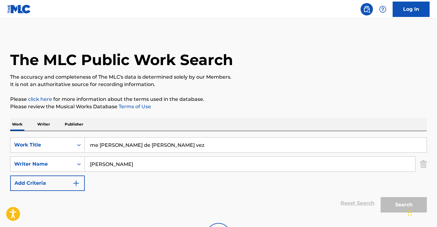
click at [165, 145] on input "me [PERSON_NAME] de [PERSON_NAME] vez" at bounding box center [256, 144] width 342 height 15
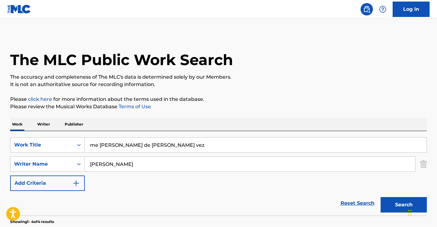
click at [150, 145] on input "me [PERSON_NAME] de [PERSON_NAME] vez" at bounding box center [256, 144] width 342 height 15
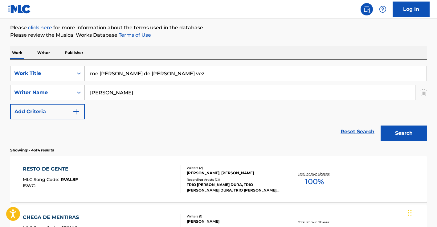
scroll to position [76, 0]
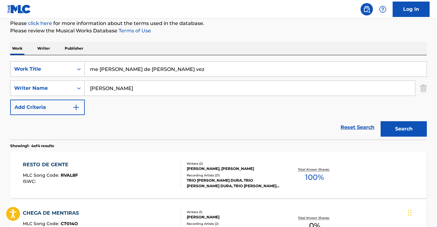
click at [133, 89] on input "[PERSON_NAME]" at bounding box center [250, 88] width 330 height 15
type input "[PERSON_NAME]"
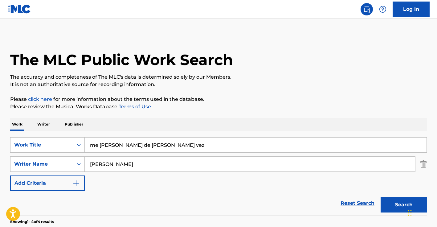
click at [122, 147] on input "me [PERSON_NAME] de [PERSON_NAME] vez" at bounding box center [256, 144] width 342 height 15
paste input "['MEDIAS NEGRAS']"
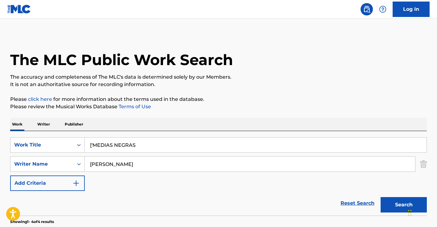
click at [93, 145] on input "['MEDIAS NEGRAS" at bounding box center [256, 144] width 342 height 15
type input "MEDIAS NEGRAS"
click at [152, 164] on input "[PERSON_NAME]" at bounding box center [250, 163] width 330 height 15
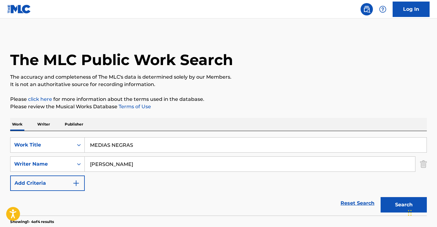
paste input "[PERSON_NAME] [PERSON_NAME]"
type input "[PERSON_NAME] [PERSON_NAME]"
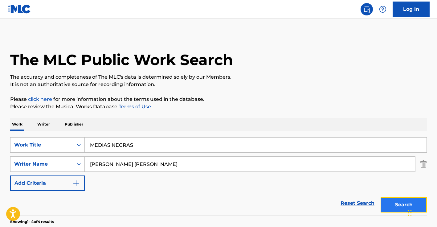
click at [396, 203] on button "Search" at bounding box center [403, 204] width 46 height 15
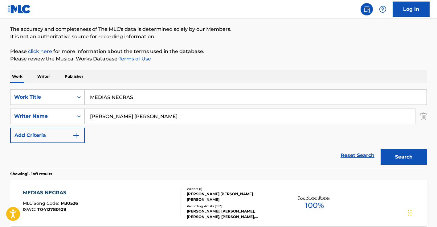
scroll to position [108, 0]
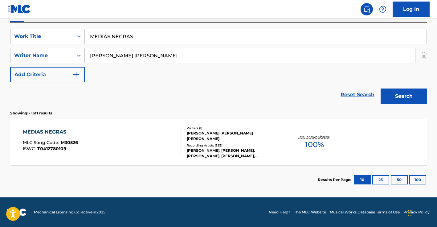
click at [125, 142] on div "MEDIAS NEGRAS MLC Song Code : M30526 ISWC : T0412780109" at bounding box center [102, 142] width 158 height 28
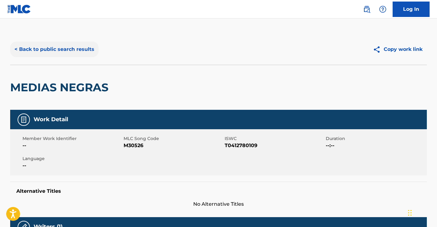
click at [68, 54] on button "< Back to public search results" at bounding box center [54, 49] width 88 height 15
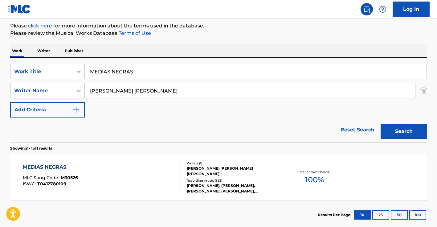
click at [126, 89] on input "[PERSON_NAME] [PERSON_NAME]" at bounding box center [250, 90] width 330 height 15
click at [107, 68] on input "MEDIAS NEGRAS" at bounding box center [256, 71] width 342 height 15
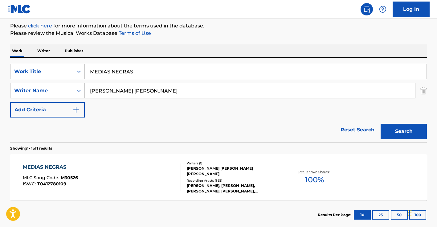
click at [107, 68] on input "MEDIAS NEGRAS" at bounding box center [256, 71] width 342 height 15
paste input "[PERSON_NAME] [PERSON_NAME],"
type input "[PERSON_NAME] [PERSON_NAME],"
click at [152, 86] on input "[PERSON_NAME] [PERSON_NAME]" at bounding box center [250, 90] width 330 height 15
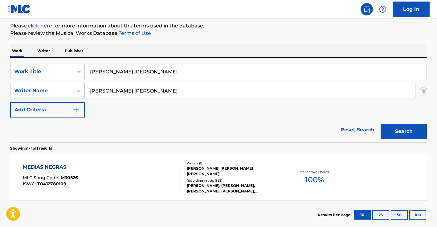
click at [152, 86] on input "[PERSON_NAME] [PERSON_NAME]" at bounding box center [250, 90] width 330 height 15
paste input "[PERSON_NAME] [PERSON_NAME],"
type input "[PERSON_NAME] [PERSON_NAME],"
click at [157, 70] on input "[PERSON_NAME] [PERSON_NAME]," at bounding box center [256, 71] width 342 height 15
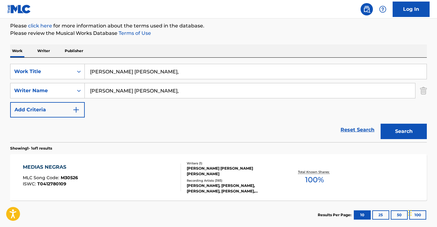
click at [157, 70] on input "[PERSON_NAME] [PERSON_NAME]," at bounding box center [256, 71] width 342 height 15
type input "krazy"
click at [174, 91] on input "[PERSON_NAME] [PERSON_NAME]," at bounding box center [250, 90] width 330 height 15
type input "[PERSON_NAME] [PERSON_NAME]"
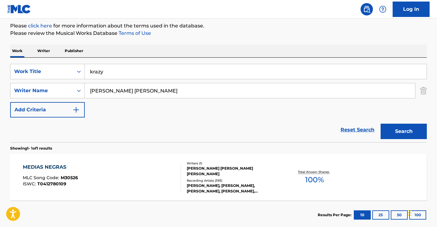
click at [380, 123] on button "Search" at bounding box center [403, 130] width 46 height 15
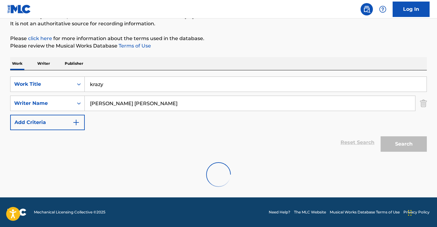
click at [93, 82] on input "krazy" at bounding box center [256, 84] width 342 height 15
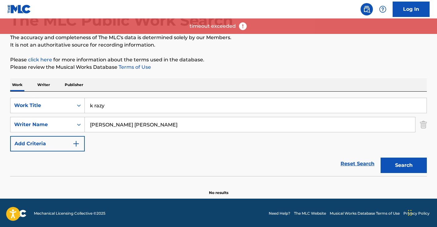
scroll to position [39, 0]
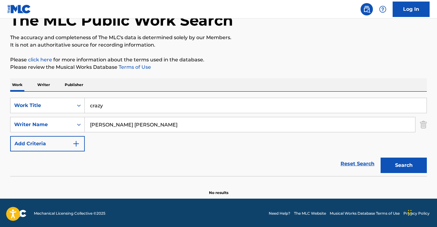
click at [380, 157] on button "Search" at bounding box center [403, 164] width 46 height 15
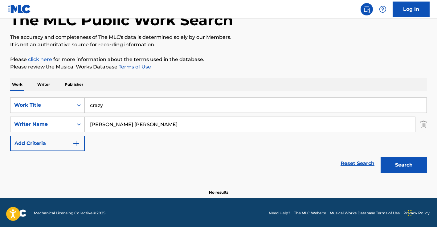
scroll to position [41, 0]
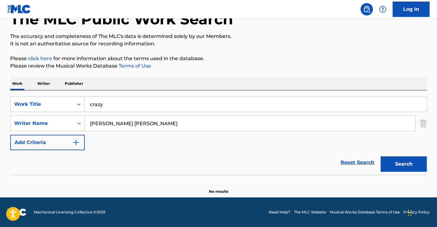
click at [136, 126] on input "[PERSON_NAME] [PERSON_NAME]" at bounding box center [250, 123] width 330 height 15
click at [109, 105] on input "crazy" at bounding box center [256, 104] width 342 height 15
click at [109, 106] on input "crazy" at bounding box center [256, 104] width 342 height 15
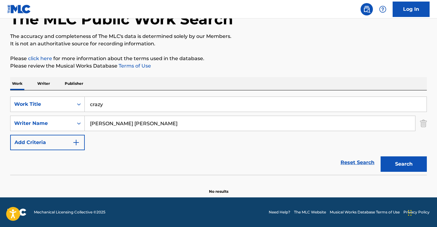
click at [109, 106] on input "crazy" at bounding box center [256, 104] width 342 height 15
paste input "["GLAD YOU'RE BACK ([PERSON_NAME])"]"
click at [122, 103] on input "["GLAD YOU'RE BACK" at bounding box center [256, 104] width 342 height 15
click at [93, 103] on input "["GLAD YOURE BACK" at bounding box center [256, 104] width 342 height 15
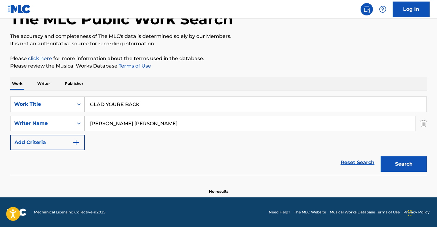
type input "GLAD YOURE BACK"
click at [142, 130] on input "[PERSON_NAME] [PERSON_NAME]" at bounding box center [250, 123] width 330 height 15
click at [142, 127] on input "[PERSON_NAME] [PERSON_NAME]" at bounding box center [250, 123] width 330 height 15
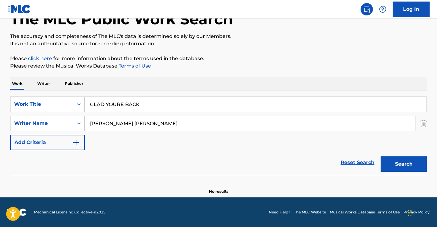
paste input "[PERSON_NAME] [PERSON_NAME]"
click at [407, 172] on div "Search" at bounding box center [401, 162] width 49 height 25
click at [404, 166] on button "Search" at bounding box center [403, 163] width 46 height 15
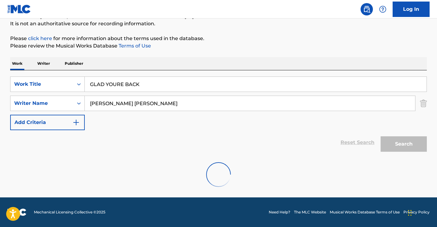
scroll to position [0, 0]
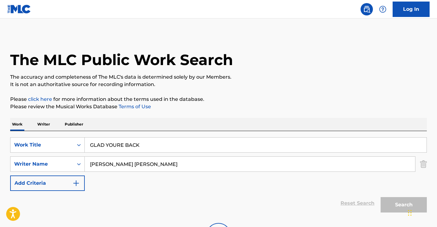
click at [185, 158] on input "[PERSON_NAME] [PERSON_NAME]" at bounding box center [250, 163] width 330 height 15
click at [185, 162] on input "[PERSON_NAME] [PERSON_NAME]" at bounding box center [250, 163] width 330 height 15
type input "[PERSON_NAME] [PERSON_NAME]"
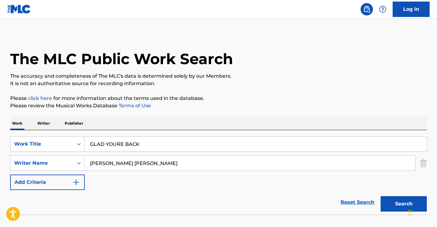
scroll to position [41, 0]
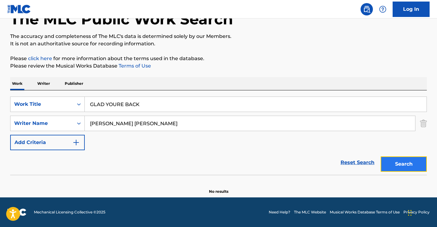
click at [401, 169] on button "Search" at bounding box center [403, 163] width 46 height 15
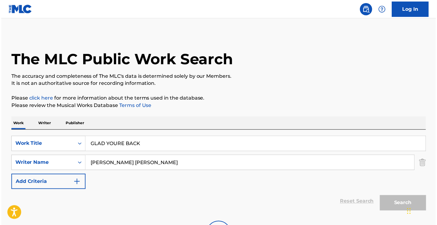
scroll to position [0, 0]
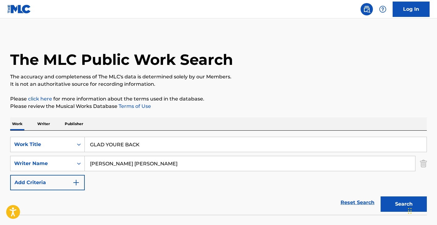
click at [113, 145] on input "GLAD YOURE BACK" at bounding box center [256, 144] width 342 height 15
paste input "['ESPADRILLES']"
click at [93, 144] on input "['ESPADRILLES" at bounding box center [256, 144] width 342 height 15
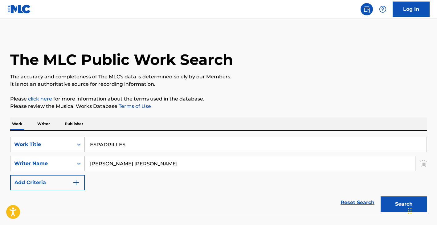
type input "ESPADRILLES"
click at [113, 160] on input "[PERSON_NAME] [PERSON_NAME]" at bounding box center [250, 163] width 330 height 15
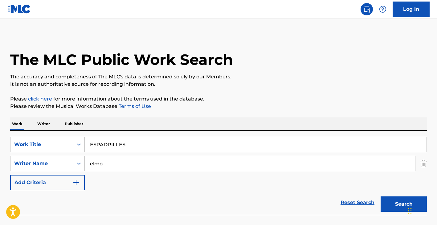
type input "elmo"
click at [380, 197] on button "Search" at bounding box center [403, 204] width 46 height 15
click at [101, 147] on input "ESPADRILLES" at bounding box center [256, 144] width 342 height 15
click at [100, 147] on input "ESPADRILLES" at bounding box center [256, 144] width 342 height 15
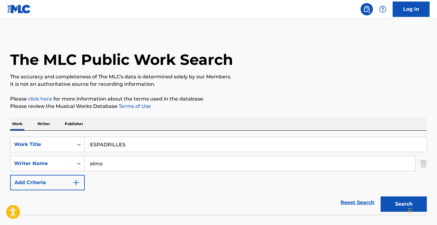
paste input "SORRY"
type input "SORRY"
click at [110, 166] on input "elmo" at bounding box center [250, 163] width 330 height 15
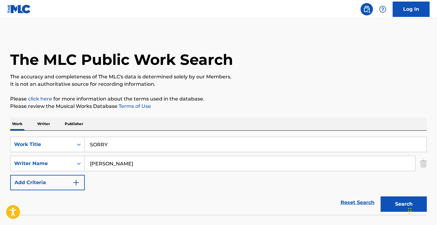
type input "[PERSON_NAME]"
click at [380, 197] on button "Search" at bounding box center [403, 204] width 46 height 15
click at [107, 143] on input "SORRY" at bounding box center [256, 144] width 342 height 15
paste input "['GOODNESS OF [DEMOGRAPHIC_DATA]']"
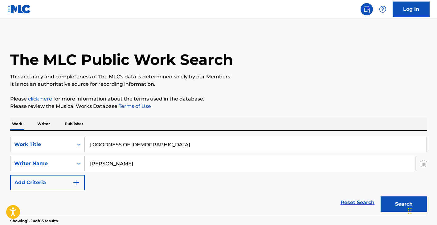
click at [94, 144] on input "['GOODNESS OF [DEMOGRAPHIC_DATA]" at bounding box center [256, 144] width 342 height 15
type input "GOODNESS OF [DEMOGRAPHIC_DATA]"
click at [144, 160] on input "[PERSON_NAME]" at bounding box center [250, 163] width 330 height 15
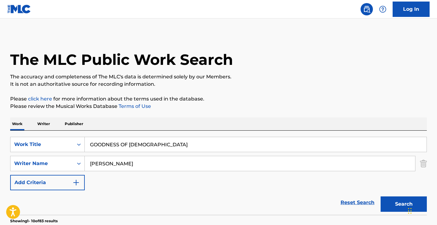
paste input "CASH [PERSON_NAME]"
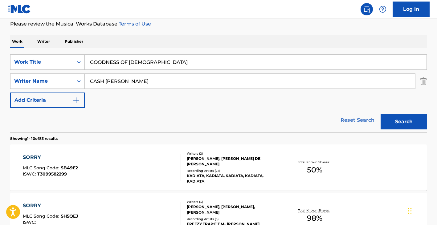
scroll to position [83, 0]
click at [181, 79] on input "CASH [PERSON_NAME]" at bounding box center [250, 81] width 330 height 15
type input "CASH [PERSON_NAME]"
click at [411, 128] on button "Search" at bounding box center [403, 121] width 46 height 15
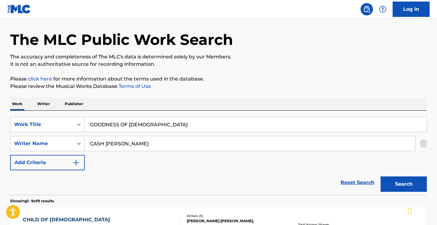
scroll to position [0, 0]
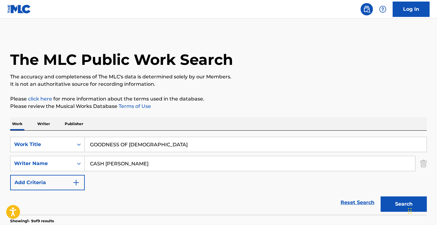
click at [136, 145] on input "GOODNESS OF [DEMOGRAPHIC_DATA]" at bounding box center [256, 144] width 342 height 15
click at [136, 144] on input "GOODNESS OF [DEMOGRAPHIC_DATA]" at bounding box center [256, 144] width 342 height 15
paste input "['A Night Like This', 'A NIGHT LIKE THIS']"
drag, startPoint x: 134, startPoint y: 142, endPoint x: 270, endPoint y: 153, distance: 137.2
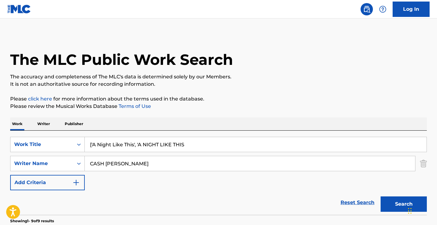
click at [270, 153] on div "SearchWithCriteria53683b8d-7e7c-47f9-aaa6-b7fbeb103ecd Work Title ['A Night Lik…" at bounding box center [218, 164] width 416 height 54
click at [93, 144] on input "['A Night Like This" at bounding box center [256, 144] width 342 height 15
type input "A Night Like This"
click at [138, 169] on input "CASH [PERSON_NAME]" at bounding box center [250, 163] width 330 height 15
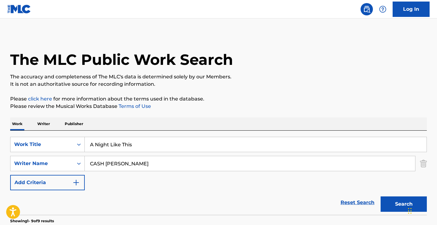
click at [138, 169] on input "CASH [PERSON_NAME]" at bounding box center [250, 163] width 330 height 15
paste input "[PERSON_NAME]"
type input "[PERSON_NAME]"
click at [402, 201] on button "Search" at bounding box center [403, 204] width 46 height 15
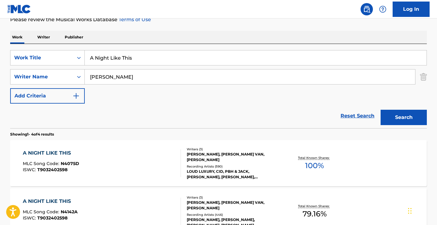
scroll to position [123, 0]
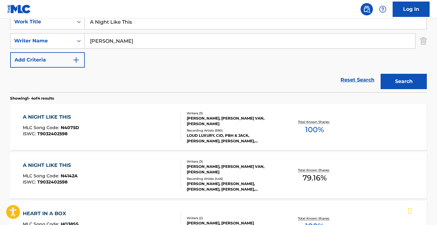
click at [161, 127] on div "A NIGHT LIKE THIS MLC Song Code : N4075D ISWC : T9032402598" at bounding box center [102, 128] width 158 height 28
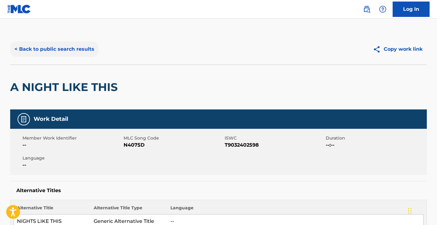
click at [67, 46] on button "< Back to public search results" at bounding box center [54, 49] width 88 height 15
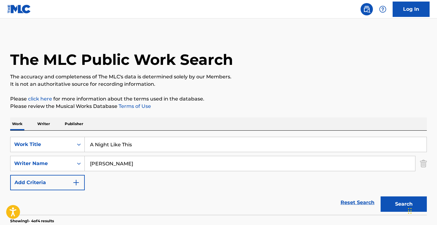
scroll to position [123, 0]
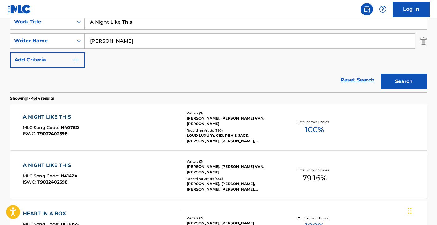
click at [144, 23] on input "A Night Like This" at bounding box center [256, 21] width 342 height 15
type input "promise"
click at [137, 45] on input "[PERSON_NAME]" at bounding box center [250, 41] width 330 height 15
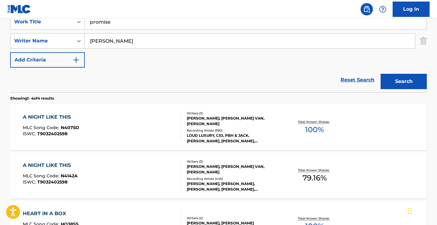
click at [137, 45] on input "[PERSON_NAME]" at bounding box center [250, 41] width 330 height 15
paste input "HARIKIRI"
type input "HARIKIRI"
click at [397, 79] on button "Search" at bounding box center [403, 81] width 46 height 15
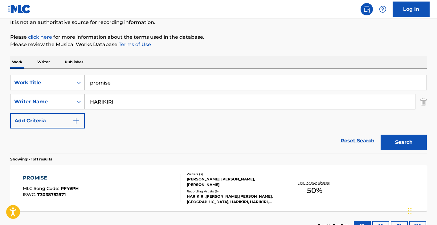
scroll to position [110, 0]
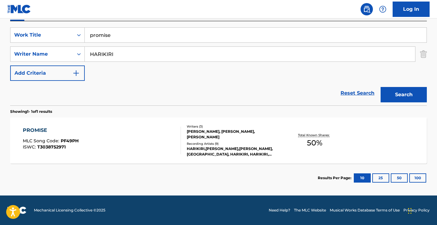
click at [109, 142] on div "PROMISE MLC Song Code : PF49PH ISWC : T3038752971" at bounding box center [102, 141] width 158 height 28
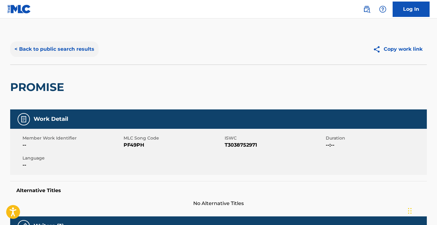
click at [45, 53] on button "< Back to public search results" at bounding box center [54, 49] width 88 height 15
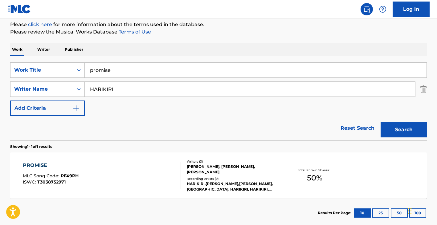
click at [115, 89] on input "HARIKIRI" at bounding box center [250, 89] width 330 height 15
click at [107, 71] on input "promise" at bounding box center [256, 70] width 342 height 15
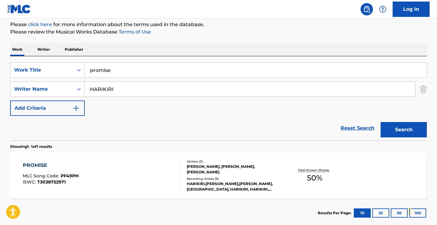
click at [107, 71] on input "promise" at bounding box center [256, 70] width 342 height 15
paste input "DE-[PERSON_NAME], [PERSON_NAME]"
drag, startPoint x: 146, startPoint y: 72, endPoint x: 239, endPoint y: 78, distance: 93.2
click at [239, 78] on div "DE-[PERSON_NAME], [PERSON_NAME]" at bounding box center [256, 70] width 342 height 15
click at [99, 69] on input "DE-[PERSON_NAME]" at bounding box center [256, 70] width 342 height 15
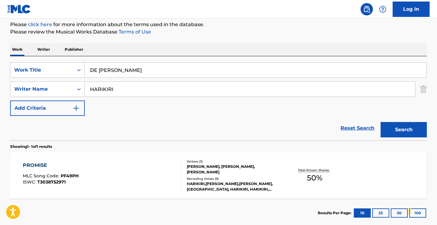
click at [123, 71] on input "DE [PERSON_NAME]" at bounding box center [256, 70] width 342 height 15
paste input "['PUMP UP THE JAM']"
click at [93, 71] on input "['PUMP UP THE JAM" at bounding box center [256, 70] width 342 height 15
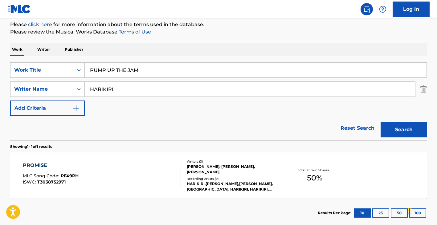
click at [380, 122] on button "Search" at bounding box center [403, 129] width 46 height 15
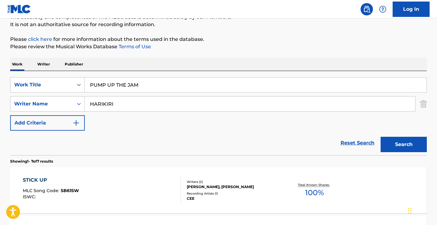
scroll to position [0, 0]
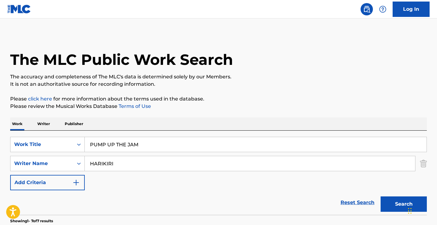
click at [132, 144] on input "PUMP UP THE JAM" at bounding box center [256, 144] width 342 height 15
type input "hasta luego"
click at [142, 165] on input "HARIKIRI" at bounding box center [250, 163] width 330 height 15
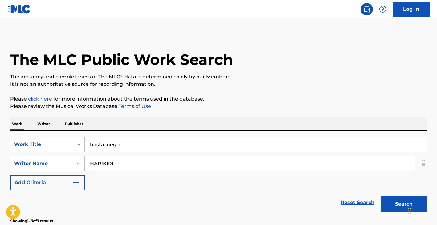
click at [142, 165] on input "HARIKIRI" at bounding box center [250, 163] width 330 height 15
paste input "SHAH"
type input "SHAH"
click at [380, 197] on button "Search" at bounding box center [403, 204] width 46 height 15
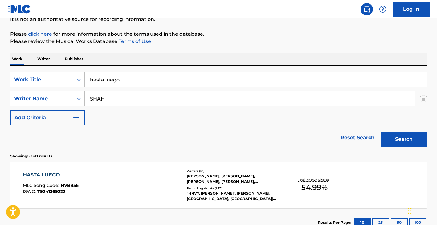
scroll to position [91, 0]
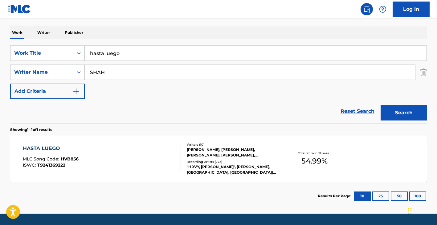
click at [131, 160] on div "HASTA LUEGO MLC Song Code : HVB856 ISWC : T9241369222" at bounding box center [102, 159] width 158 height 28
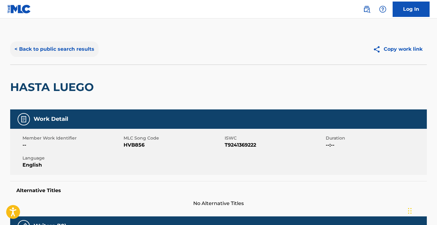
click at [73, 51] on button "< Back to public search results" at bounding box center [54, 49] width 88 height 15
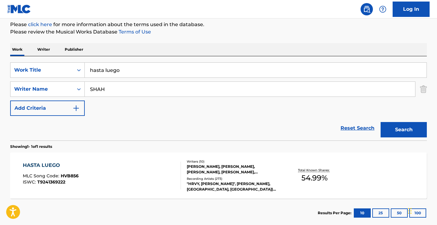
click at [154, 94] on input "SHAH" at bounding box center [250, 89] width 330 height 15
paste input "[PERSON_NAME], [PERSON_NAME]"
drag, startPoint x: 122, startPoint y: 88, endPoint x: 347, endPoint y: 99, distance: 224.8
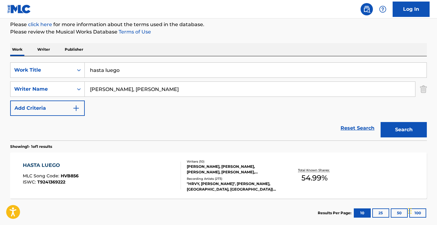
click at [347, 99] on div "SearchWithCriteria53683b8d-7e7c-47f9-aaa6-b7fbeb103ecd Work Title hasta luego S…" at bounding box center [218, 90] width 416 height 54
type input "[PERSON_NAME]"
click at [107, 74] on input "hasta luego" at bounding box center [256, 70] width 342 height 15
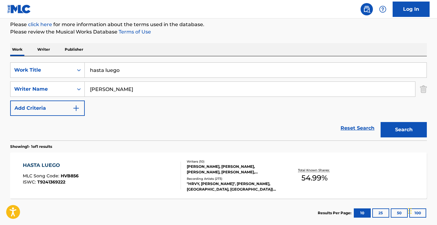
paste input "this [PERSON_NAME] Gonna Hurt Like A Motherfucker"
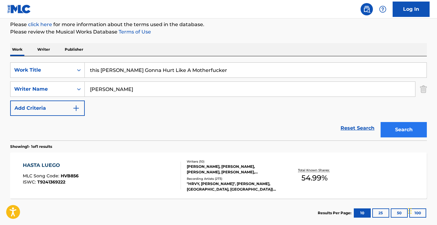
type input "this [PERSON_NAME] Gonna Hurt Like A Motherfucker"
click at [408, 128] on button "Search" at bounding box center [403, 129] width 46 height 15
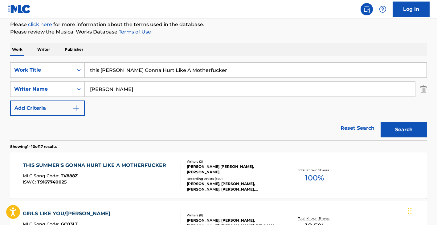
click at [126, 90] on input "[PERSON_NAME]" at bounding box center [250, 89] width 330 height 15
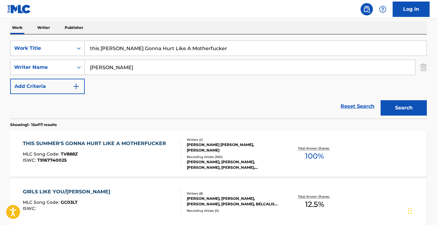
scroll to position [120, 0]
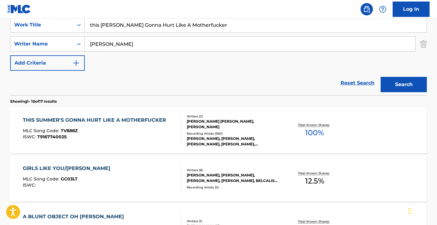
click at [150, 133] on div "MLC Song Code : TV888Z" at bounding box center [96, 132] width 146 height 6
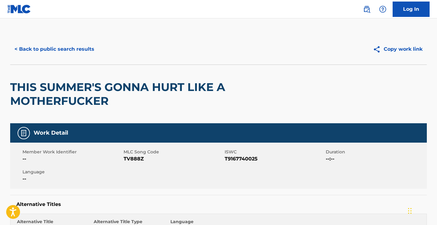
click at [87, 40] on div "< Back to public search results Copy work link" at bounding box center [218, 49] width 416 height 31
click at [88, 44] on button "< Back to public search results" at bounding box center [54, 49] width 88 height 15
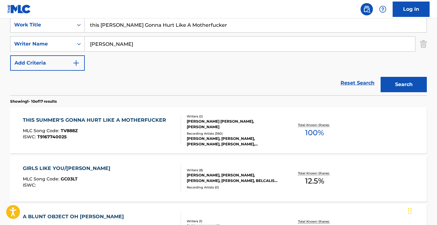
click at [138, 28] on input "this [PERSON_NAME] Gonna Hurt Like A Motherfucker" at bounding box center [256, 25] width 342 height 15
click at [131, 41] on input "[PERSON_NAME]" at bounding box center [250, 44] width 330 height 15
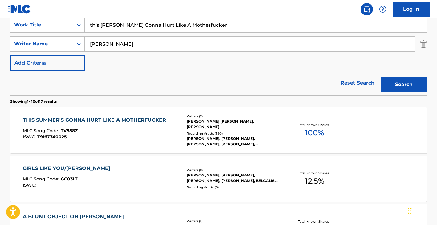
click at [131, 41] on input "[PERSON_NAME]" at bounding box center [250, 44] width 330 height 15
click at [118, 41] on input "[PERSON_NAME]" at bounding box center [250, 44] width 330 height 15
paste input "[PERSON_NAME] [PERSON_NAME], [PERSON_NAME] STIVI [PERSON_NAME], [PERSON_NAME] […"
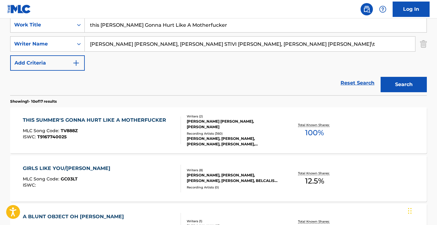
drag, startPoint x: 163, startPoint y: 45, endPoint x: 443, endPoint y: 45, distance: 280.5
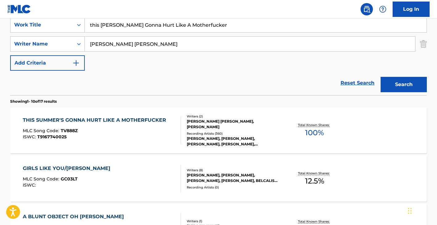
click at [155, 49] on input "[PERSON_NAME] [PERSON_NAME]" at bounding box center [250, 44] width 330 height 15
type input "[PERSON_NAME] [PERSON_NAME]"
drag, startPoint x: 138, startPoint y: 17, endPoint x: 135, endPoint y: 22, distance: 5.2
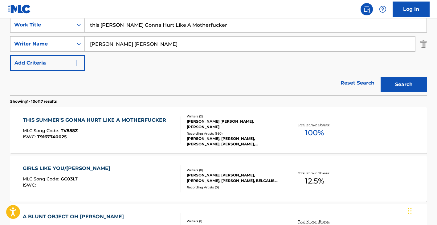
click at [138, 18] on nav "Log In" at bounding box center [218, 9] width 437 height 18
click at [133, 24] on input "this [PERSON_NAME] Gonna Hurt Like A Motherfucker" at bounding box center [256, 25] width 342 height 15
type input "rico"
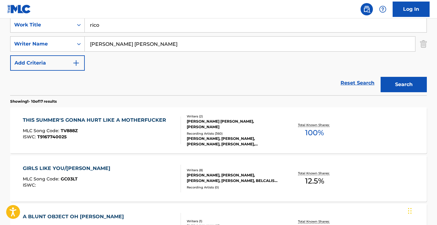
click at [380, 77] on button "Search" at bounding box center [403, 84] width 46 height 15
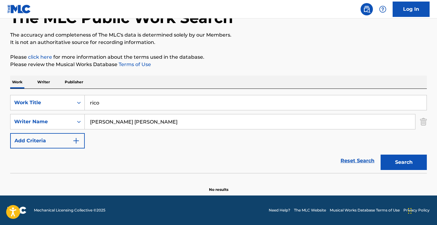
scroll to position [42, 0]
click at [408, 159] on button "Search" at bounding box center [403, 162] width 46 height 15
click at [132, 120] on input "[PERSON_NAME] [PERSON_NAME]" at bounding box center [250, 122] width 330 height 15
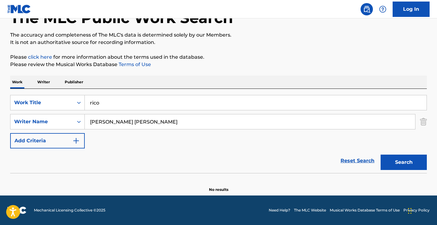
click at [126, 120] on input "[PERSON_NAME] [PERSON_NAME]" at bounding box center [250, 122] width 330 height 15
paste input "QUISISANA [PERSON_NAME],"
type input "QUISISANA [PERSON_NAME],"
click at [120, 108] on input "rico" at bounding box center [256, 102] width 342 height 15
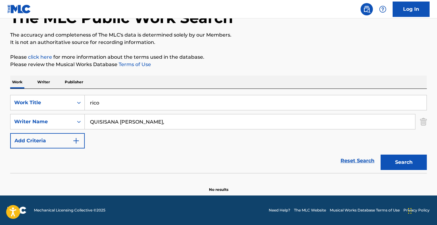
click at [120, 108] on input "rico" at bounding box center [256, 102] width 342 height 15
type input "delilah"
click at [380, 155] on button "Search" at bounding box center [403, 162] width 46 height 15
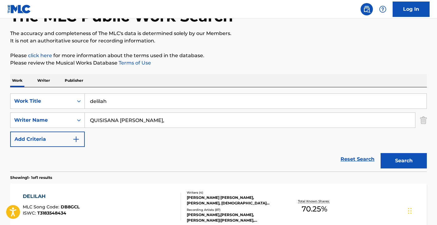
scroll to position [90, 0]
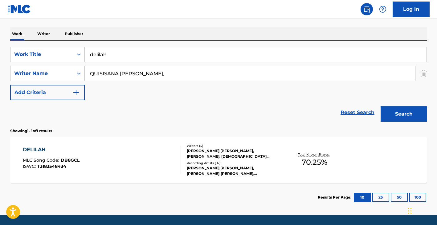
click at [193, 172] on div "[PERSON_NAME],[PERSON_NAME], [PERSON_NAME]|[PERSON_NAME], [PERSON_NAME][GEOGRAP…" at bounding box center [233, 171] width 93 height 11
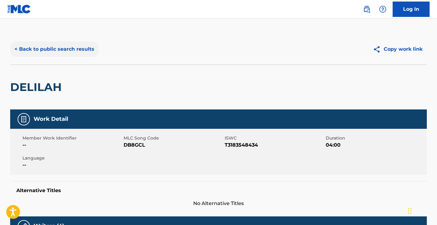
click at [60, 53] on button "< Back to public search results" at bounding box center [54, 49] width 88 height 15
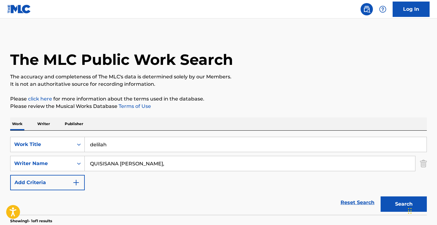
scroll to position [75, 0]
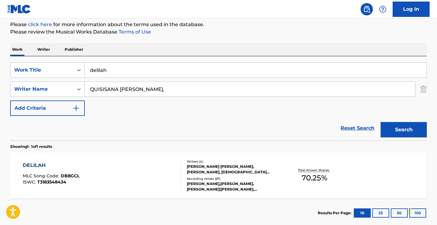
click at [139, 71] on input "delilah" at bounding box center [256, 70] width 342 height 15
click at [138, 70] on input "delilah" at bounding box center [256, 70] width 342 height 15
type input "let it be me"
click at [128, 98] on div "SearchWithCriteria53683b8d-7e7c-47f9-aaa6-b7fbeb103ecd Work Title let it be me …" at bounding box center [218, 90] width 416 height 54
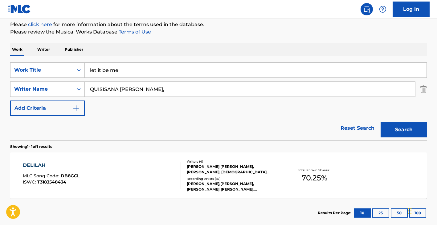
click at [131, 87] on input "QUISISANA [PERSON_NAME]," at bounding box center [250, 89] width 330 height 15
click at [131, 88] on input "QUISISANA [PERSON_NAME]," at bounding box center [250, 89] width 330 height 15
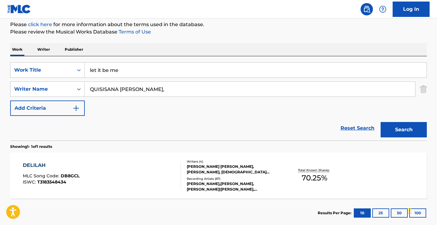
click at [131, 88] on input "QUISISANA [PERSON_NAME]," at bounding box center [250, 89] width 330 height 15
paste input "BECAUD [PERSON_NAME] [PERSON_NAME] [PERSON_NAME] [PERSON_NAME], [PERSON_NAME]"
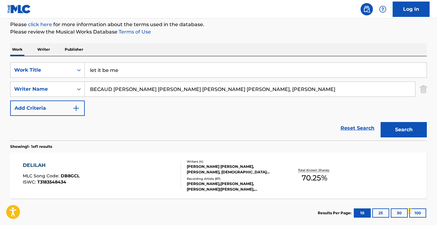
drag, startPoint x: 189, startPoint y: 90, endPoint x: 443, endPoint y: 93, distance: 254.1
click at [436, 93] on html "Accessibility Screen-Reader Guide, Feedback, and Issue Reporting | New window 0…" at bounding box center [218, 37] width 437 height 225
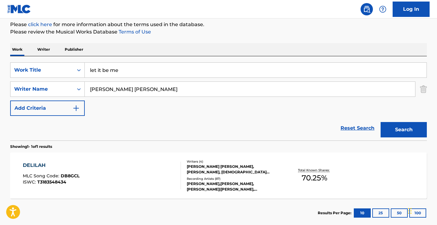
type input "[PERSON_NAME] [PERSON_NAME]"
click at [380, 122] on button "Search" at bounding box center [403, 129] width 46 height 15
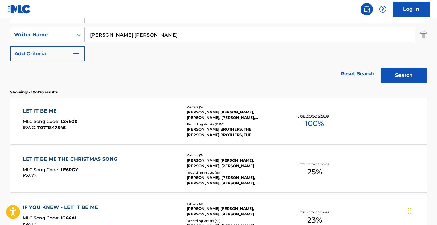
scroll to position [146, 0]
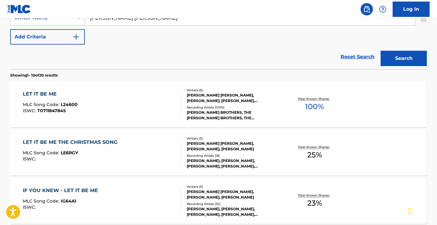
click at [133, 96] on div "LET IT BE ME MLC Song Code : L24600 ISWC : T0711847845" at bounding box center [102, 105] width 158 height 28
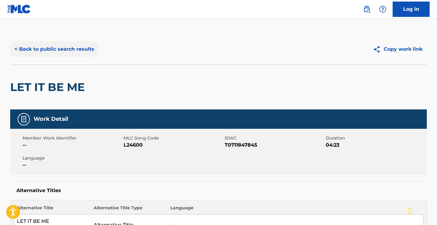
click at [89, 53] on button "< Back to public search results" at bounding box center [54, 49] width 88 height 15
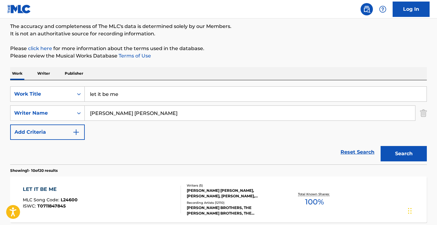
scroll to position [59, 0]
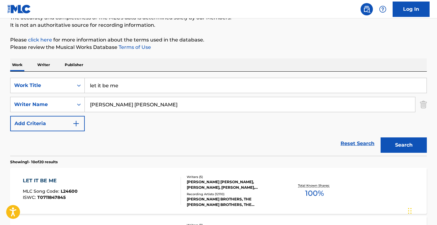
click at [124, 92] on input "let it be me" at bounding box center [256, 85] width 342 height 15
paste input "GIRL FROM [GEOGRAPHIC_DATA]"
type input "GIRL FROM [GEOGRAPHIC_DATA]"
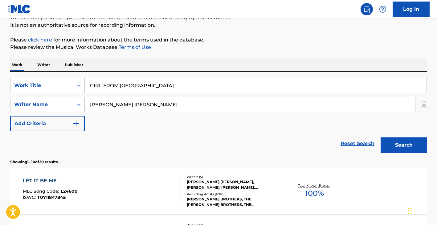
click at [162, 103] on input "[PERSON_NAME] [PERSON_NAME]" at bounding box center [250, 104] width 330 height 15
paste input "Jahron [PERSON_NAME]"
type input "Jahron [PERSON_NAME]"
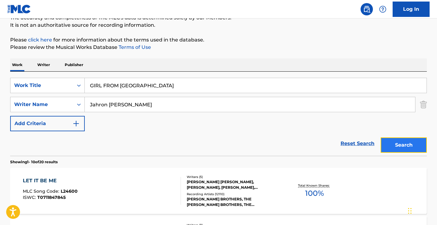
click at [402, 151] on button "Search" at bounding box center [403, 145] width 46 height 15
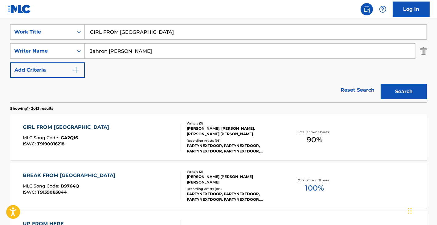
scroll to position [146, 0]
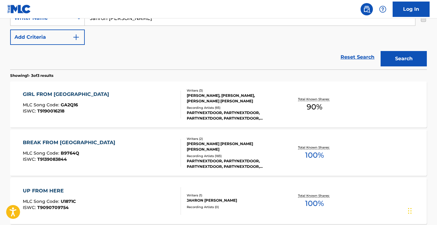
click at [133, 98] on div "GIRL FROM OAKLAND MLC Song Code : GA2Q16 ISWC : T9190016218" at bounding box center [102, 105] width 158 height 28
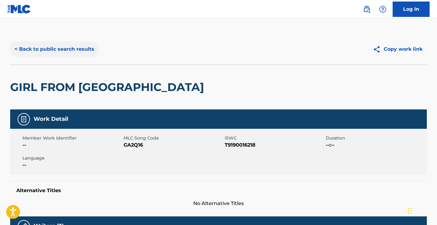
click at [79, 48] on button "< Back to public search results" at bounding box center [54, 49] width 88 height 15
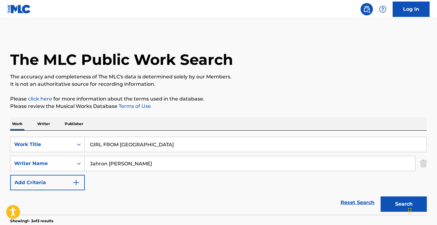
click at [108, 143] on input "GIRL FROM [GEOGRAPHIC_DATA]" at bounding box center [256, 144] width 342 height 15
drag, startPoint x: 108, startPoint y: 143, endPoint x: 102, endPoint y: 141, distance: 6.5
click at [108, 143] on input "GIRL FROM [GEOGRAPHIC_DATA]" at bounding box center [256, 144] width 342 height 15
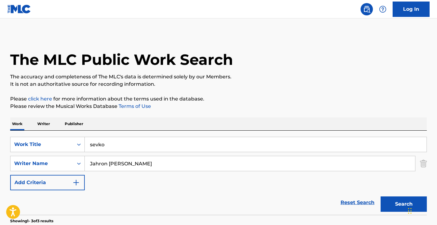
type input "sevko"
click at [121, 169] on input "Jahron [PERSON_NAME]" at bounding box center [250, 163] width 330 height 15
click at [121, 168] on input "Jahron [PERSON_NAME]" at bounding box center [250, 163] width 330 height 15
paste input "[PERSON_NAME], [PERSON_NAME]"
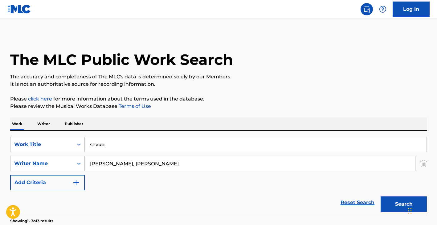
drag, startPoint x: 132, startPoint y: 164, endPoint x: 298, endPoint y: 152, distance: 167.0
click at [298, 152] on div "SearchWithCriteria53683b8d-7e7c-47f9-aaa6-b7fbeb103ecd Work Title sevko SearchW…" at bounding box center [218, 164] width 416 height 54
click at [92, 165] on input ", YILDIRIM MEHME" at bounding box center [250, 163] width 330 height 15
click at [380, 197] on button "Search" at bounding box center [403, 204] width 46 height 15
drag, startPoint x: 117, startPoint y: 148, endPoint x: 120, endPoint y: 146, distance: 3.8
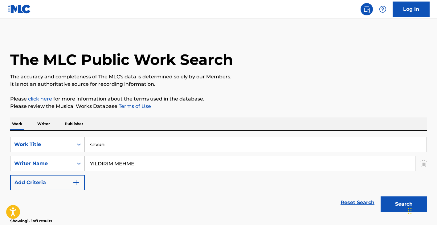
click at [117, 148] on input "sevko" at bounding box center [256, 144] width 342 height 15
click at [120, 146] on input "sevko" at bounding box center [256, 144] width 342 height 15
click at [125, 166] on input "YILDIRIM MEHME" at bounding box center [250, 163] width 330 height 15
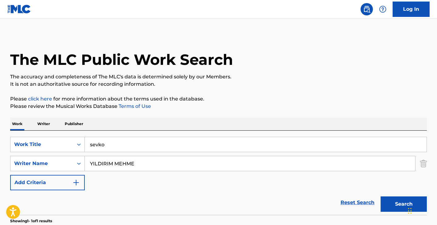
click at [125, 166] on input "YILDIRIM MEHME" at bounding box center [250, 163] width 330 height 15
paste input "[PERSON_NAME], [PERSON_NAME], GERMANOTTA [PERSON_NAME], MC [PERSON_NAME] [PERSO…"
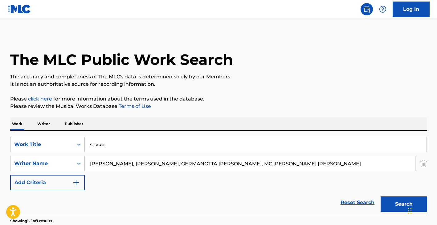
drag, startPoint x: 142, startPoint y: 166, endPoint x: 393, endPoint y: 182, distance: 251.5
click at [393, 182] on div "SearchWithCriteria53683b8d-7e7c-47f9-aaa6-b7fbeb103ecd Work Title sevko SearchW…" at bounding box center [218, 164] width 416 height 54
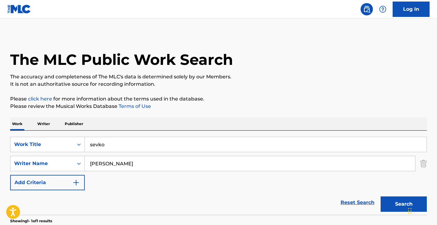
type input "[PERSON_NAME]"
click at [114, 152] on div "SearchWithCriteria53683b8d-7e7c-47f9-aaa6-b7fbeb103ecd Work Title sevko SearchW…" at bounding box center [218, 164] width 416 height 54
click at [118, 147] on input "sevko" at bounding box center [256, 144] width 342 height 15
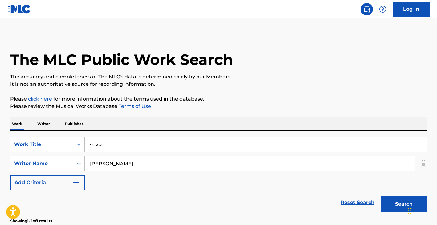
paste input "['ALWAYS REMEMBER US THIS WAY']"
click at [92, 145] on input "['ALWAYS REMEMBER US THIS WAY" at bounding box center [256, 144] width 342 height 15
type input "ALWAYS REMEMBER US THIS WAY"
click at [129, 164] on input "[PERSON_NAME]" at bounding box center [250, 163] width 330 height 15
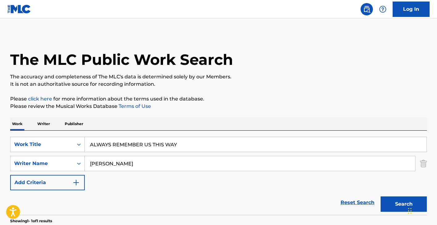
click at [129, 164] on input "[PERSON_NAME]" at bounding box center [250, 163] width 330 height 15
paste input "GERMANOTTA [PERSON_NAME]"
type input "GERMANOTTA [PERSON_NAME]"
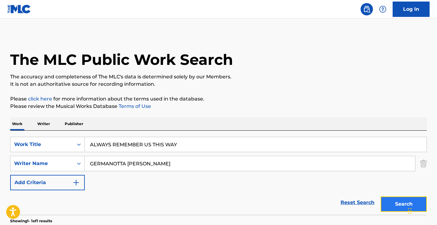
click at [391, 202] on button "Search" at bounding box center [403, 204] width 46 height 15
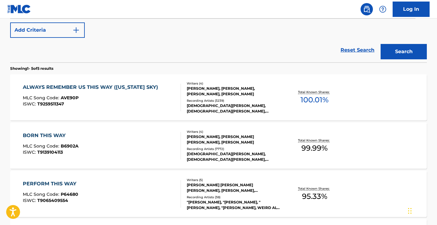
scroll to position [169, 0]
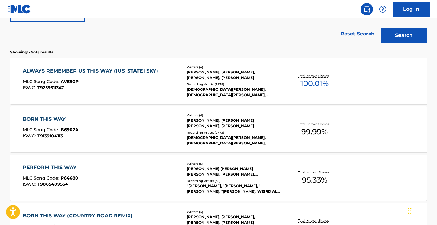
click at [121, 75] on div "ALWAYS REMEMBER US THIS WAY ([US_STATE] SKY)" at bounding box center [92, 70] width 138 height 7
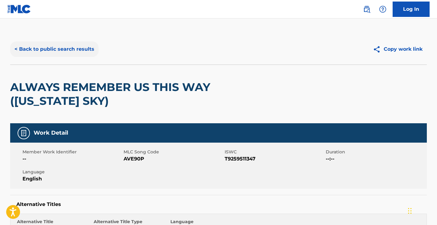
click at [65, 54] on button "< Back to public search results" at bounding box center [54, 49] width 88 height 15
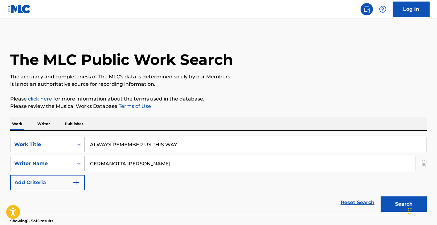
click at [139, 165] on input "GERMANOTTA [PERSON_NAME]" at bounding box center [250, 163] width 330 height 15
click at [140, 166] on input "GERMANOTTA [PERSON_NAME]" at bounding box center [250, 163] width 330 height 15
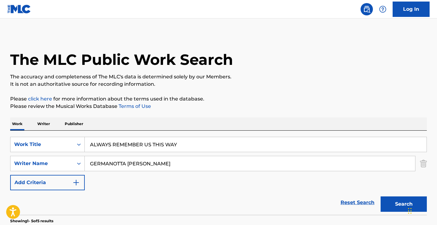
paste input "[PERSON_NAME] [PERSON_NAME], [PERSON_NAME]"
type input "[PERSON_NAME] [PERSON_NAME], [PERSON_NAME]"
click at [138, 148] on input "ALWAYS REMEMBER US THIS WAY" at bounding box center [256, 144] width 342 height 15
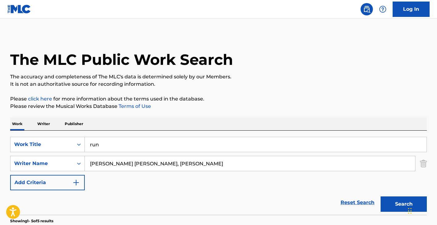
type input "run"
click at [206, 167] on input "[PERSON_NAME] [PERSON_NAME], [PERSON_NAME]" at bounding box center [250, 163] width 330 height 15
drag, startPoint x: 206, startPoint y: 167, endPoint x: 151, endPoint y: 164, distance: 54.6
click at [151, 164] on input "[PERSON_NAME] [PERSON_NAME], [PERSON_NAME]" at bounding box center [250, 163] width 330 height 15
type input "[PERSON_NAME] [PERSON_NAME]"
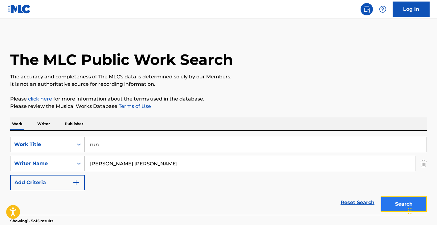
click at [387, 204] on button "Search" at bounding box center [403, 204] width 46 height 15
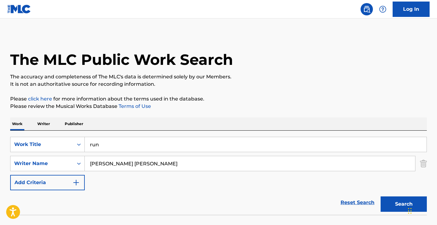
scroll to position [42, 0]
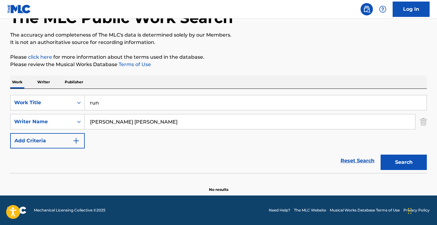
click at [114, 111] on div "SearchWithCriteria53683b8d-7e7c-47f9-aaa6-b7fbeb103ecd Work Title run SearchWit…" at bounding box center [218, 122] width 416 height 54
click at [114, 103] on input "run" at bounding box center [256, 102] width 342 height 15
type input "shordie"
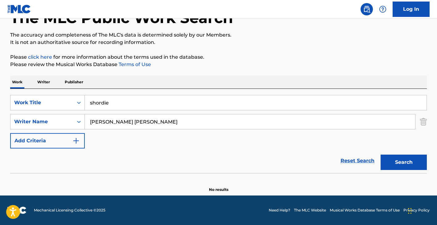
click at [118, 116] on input "[PERSON_NAME] [PERSON_NAME]" at bounding box center [250, 122] width 330 height 15
paste input "[PERSON_NAME], [PERSON_NAME] [PERSON_NAME] [PERSON_NAME], [PERSON_NAME] [PERSON…"
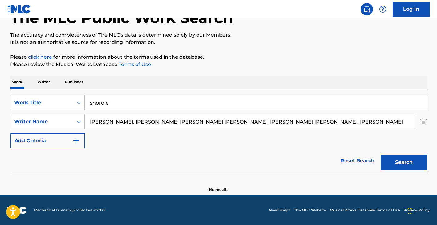
drag, startPoint x: 144, startPoint y: 124, endPoint x: 415, endPoint y: 124, distance: 270.4
click at [415, 124] on input "[PERSON_NAME], [PERSON_NAME] [PERSON_NAME] [PERSON_NAME], [PERSON_NAME] [PERSON…" at bounding box center [250, 122] width 330 height 15
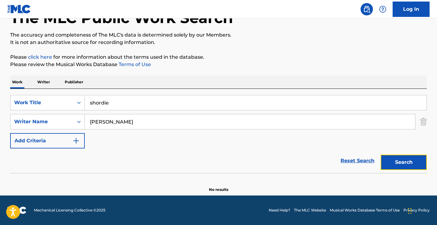
click at [406, 157] on button "Search" at bounding box center [403, 162] width 46 height 15
click at [127, 124] on input "[PERSON_NAME]" at bounding box center [250, 122] width 330 height 15
paste input "[PERSON_NAME] [PERSON_NAME] JADIEL"
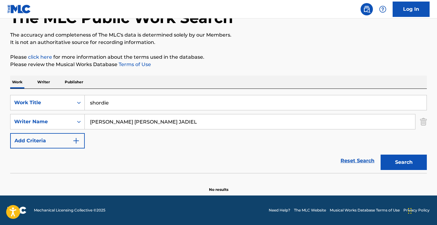
type input "[PERSON_NAME] [PERSON_NAME] JADIEL"
click at [121, 97] on input "shordie" at bounding box center [256, 102] width 342 height 15
paste input "BOTELLA TRAS BOTELLA"
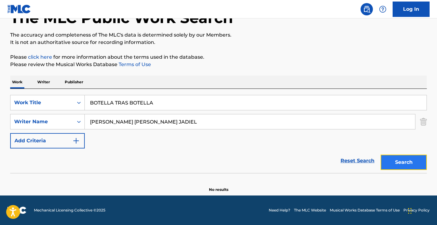
click at [398, 165] on button "Search" at bounding box center [403, 162] width 46 height 15
click at [113, 99] on input "BOTELLA TRAS BOTELLA" at bounding box center [256, 102] width 342 height 15
click at [113, 100] on input "BOTELLA TRAS BOTELLA" at bounding box center [256, 102] width 342 height 15
type input "los besos que te di"
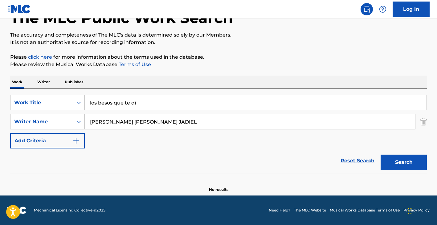
click at [155, 124] on input "[PERSON_NAME] [PERSON_NAME] JADIEL" at bounding box center [250, 122] width 330 height 15
click at [156, 123] on input "[PERSON_NAME] [PERSON_NAME] JADIEL" at bounding box center [250, 122] width 330 height 15
paste input "[PERSON_NAME] [PERSON_NAME]"
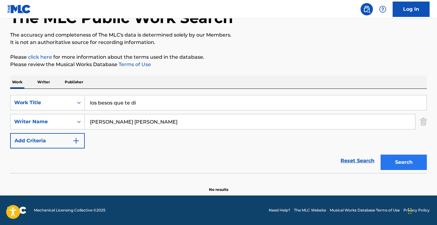
type input "[PERSON_NAME] [PERSON_NAME]"
click at [406, 162] on button "Search" at bounding box center [403, 162] width 46 height 15
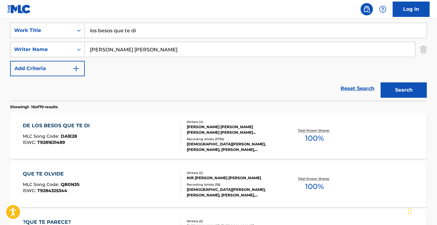
scroll to position [159, 0]
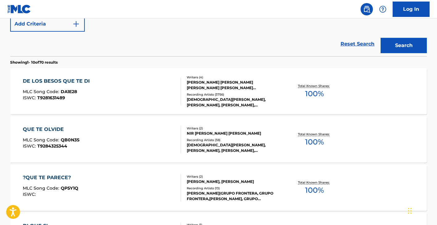
click at [141, 101] on div "DE LOS BESOS QUE TE DI MLC Song Code : DA1E28 ISWC : T9281631489" at bounding box center [102, 92] width 158 height 28
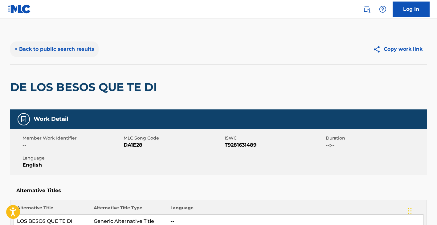
click at [78, 52] on button "< Back to public search results" at bounding box center [54, 49] width 88 height 15
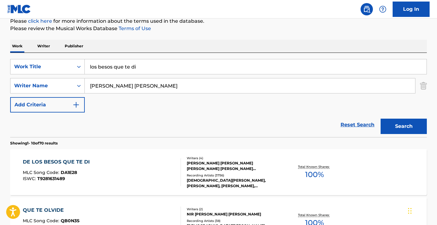
scroll to position [58, 0]
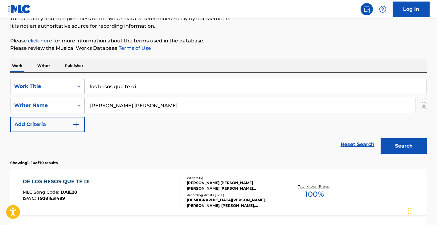
click at [131, 108] on input "[PERSON_NAME] [PERSON_NAME]" at bounding box center [250, 105] width 330 height 15
paste input "[PERSON_NAME] [PERSON_NAME]"
type input "[PERSON_NAME] [PERSON_NAME]"
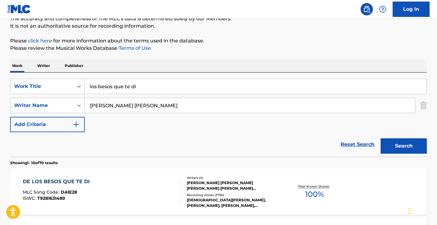
click at [122, 89] on input "los besos que te di" at bounding box center [256, 86] width 342 height 15
paste input "ASICALAO"
type input "ASICALAO"
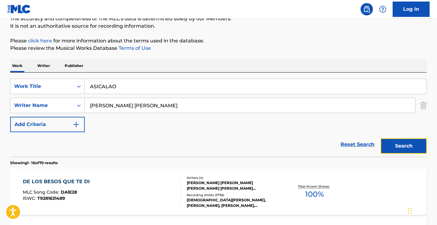
click at [414, 150] on button "Search" at bounding box center [403, 146] width 46 height 15
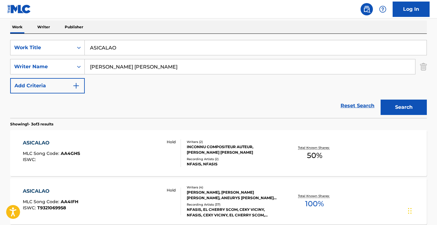
scroll to position [163, 0]
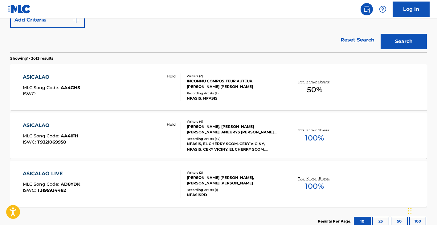
click at [120, 95] on div "ASICALAO MLC Song Code : AA4GHS ISWC : Hold" at bounding box center [102, 88] width 158 height 28
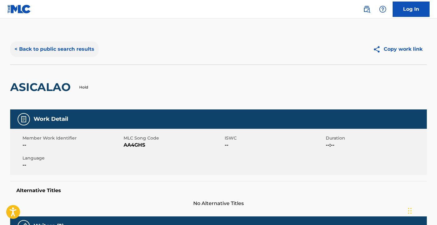
click at [55, 51] on button "< Back to public search results" at bounding box center [54, 49] width 88 height 15
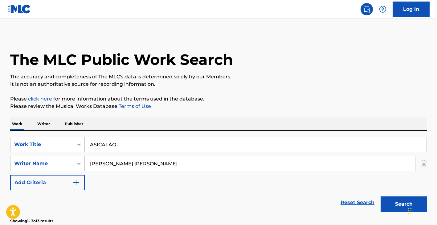
click at [123, 144] on input "ASICALAO" at bounding box center [256, 144] width 342 height 15
type input "jelly"
click at [141, 165] on input "[PERSON_NAME] [PERSON_NAME]" at bounding box center [250, 163] width 330 height 15
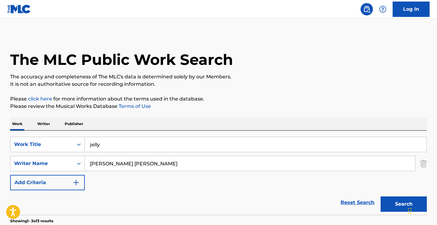
click at [141, 165] on input "[PERSON_NAME] [PERSON_NAME]" at bounding box center [250, 163] width 330 height 15
paste input "SMALL [PERSON_NAME]"
type input "SMALL [PERSON_NAME]"
click at [380, 197] on button "Search" at bounding box center [403, 204] width 46 height 15
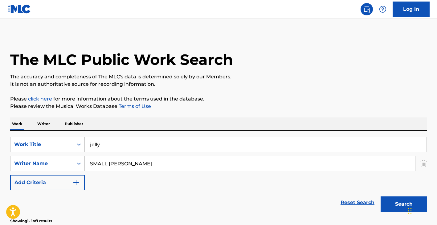
click at [104, 147] on input "jelly" at bounding box center [256, 144] width 342 height 15
paste input "['DOWN [PERSON_NAME]']"
click at [92, 145] on input "['DOWN [PERSON_NAME]" at bounding box center [256, 144] width 342 height 15
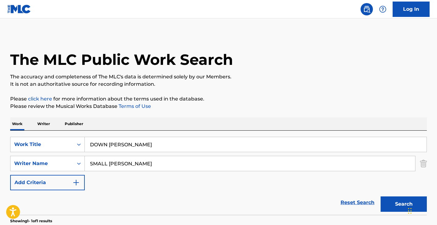
type input "DOWN [PERSON_NAME]"
click at [129, 167] on input "SMALL [PERSON_NAME]" at bounding box center [250, 163] width 330 height 15
click at [128, 167] on input "SMALL [PERSON_NAME]" at bounding box center [250, 163] width 330 height 15
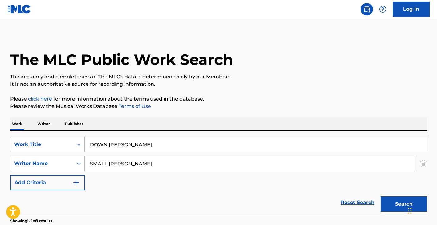
paste input "[PERSON_NAME]"
click at [399, 205] on button "Search" at bounding box center [403, 204] width 46 height 15
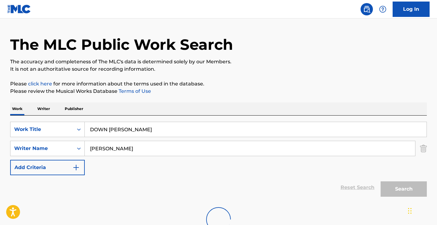
scroll to position [62, 0]
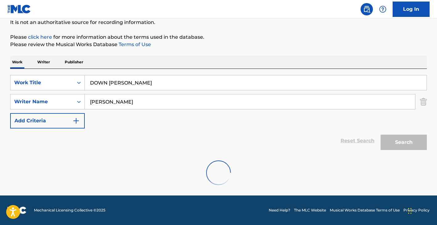
click at [258, 141] on div "Reset Search Search" at bounding box center [218, 141] width 416 height 25
click at [206, 96] on input "[PERSON_NAME]" at bounding box center [250, 102] width 330 height 15
click at [206, 95] on input "[PERSON_NAME]" at bounding box center [250, 102] width 330 height 15
drag, startPoint x: 206, startPoint y: 94, endPoint x: 197, endPoint y: 101, distance: 11.2
click at [205, 95] on input "[PERSON_NAME]" at bounding box center [250, 102] width 330 height 15
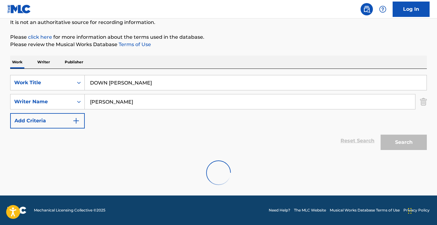
click at [190, 108] on input "[PERSON_NAME]" at bounding box center [250, 102] width 330 height 15
type input "[PERSON_NAME]\"
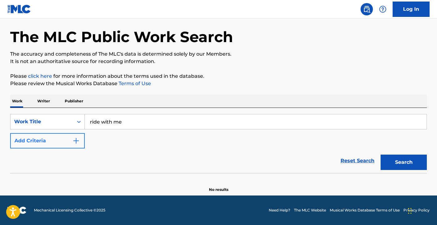
type input "ride with me"
click at [66, 139] on button "Add Criteria" at bounding box center [47, 140] width 75 height 15
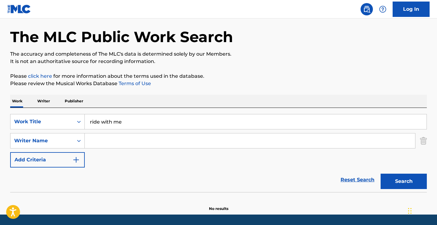
click at [94, 142] on input "Search Form" at bounding box center [250, 141] width 330 height 15
paste input "[PERSON_NAME] [PERSON_NAME]"
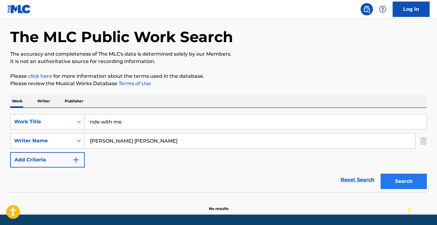
type input "[PERSON_NAME] [PERSON_NAME]"
click at [402, 184] on button "Search" at bounding box center [403, 181] width 46 height 15
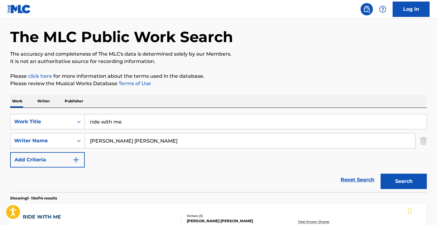
click at [116, 128] on input "ride with me" at bounding box center [256, 122] width 342 height 15
type input "se siente"
click at [141, 143] on input "[PERSON_NAME] [PERSON_NAME]" at bounding box center [250, 141] width 330 height 15
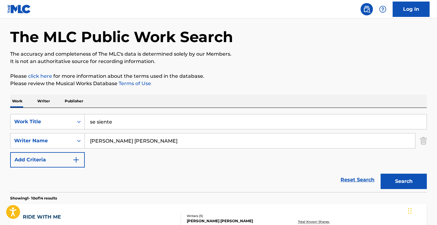
click at [141, 143] on input "BOYDEN JOSEPH THOMAS" at bounding box center [250, 141] width 330 height 15
paste input "THOMSON ALISTAIR JAMES MACKAY,"
type input "THOMSON ALISTAIR JAMES MACKAY"
click at [384, 176] on button "Search" at bounding box center [403, 181] width 46 height 15
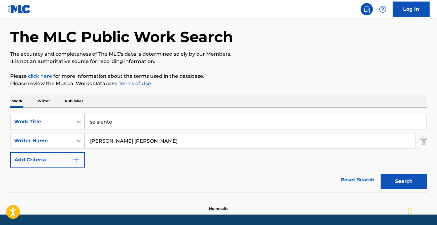
drag, startPoint x: 128, startPoint y: 123, endPoint x: 45, endPoint y: 121, distance: 82.6
click at [45, 121] on div "SearchWithCriteria92d8fd6a-fcd3-4c17-9c40-c07862eb84a9 Work Title se siente" at bounding box center [218, 121] width 416 height 15
click at [380, 174] on button "Search" at bounding box center [403, 181] width 46 height 15
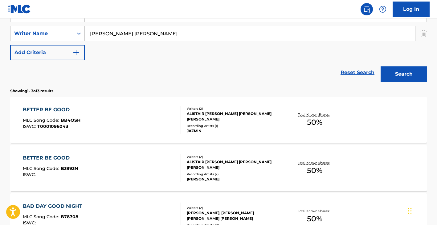
scroll to position [90, 0]
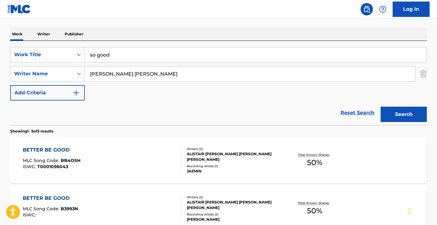
click at [131, 51] on input "so good" at bounding box center [256, 54] width 342 height 15
paste input "HENNYD UP"
click at [123, 57] on input "HENNYD UP" at bounding box center [256, 54] width 342 height 15
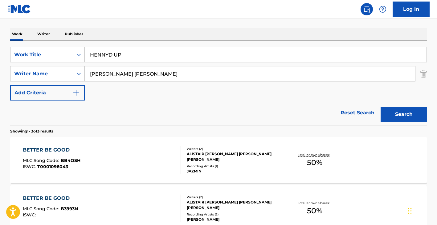
click at [123, 57] on input "HENNYD UP" at bounding box center [256, 54] width 342 height 15
paste input "KATORAH MAREERO,"
click at [380, 107] on button "Search" at bounding box center [403, 114] width 46 height 15
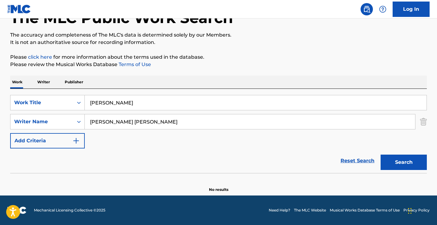
scroll to position [42, 0]
click at [133, 102] on input "KATORAH MAREERO" at bounding box center [256, 102] width 342 height 15
paste input "i LOVE THE WAY YOU LOVE ME"
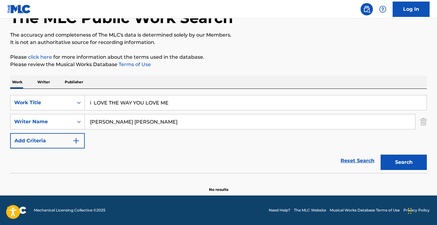
type input "i LOVE THE WAY YOU LOVE ME"
click at [161, 129] on input "THOMSON ALISTAIR JAMES MACKAY" at bounding box center [250, 122] width 330 height 15
click at [166, 124] on input "THOMSON ALISTAIR JAMES MACKAY" at bounding box center [250, 122] width 330 height 15
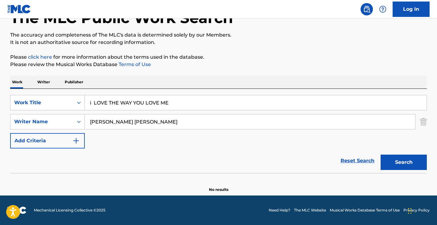
paste input "CHUCK CANNON,"
click at [380, 155] on button "Search" at bounding box center [403, 162] width 46 height 15
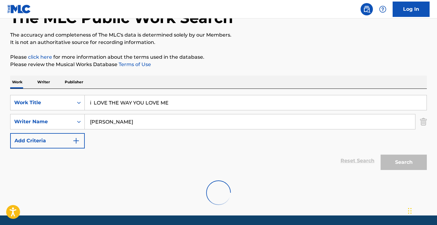
type input "CHUCK CANNON"
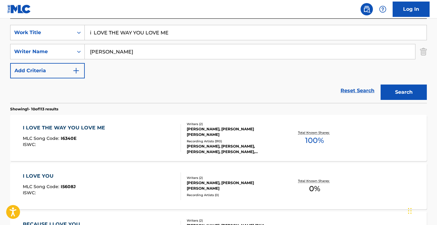
scroll to position [114, 0]
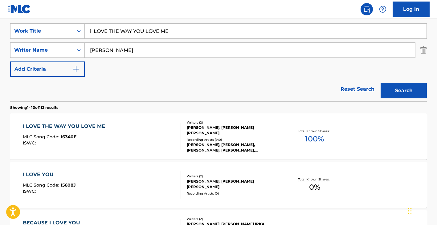
click at [152, 141] on div "I LOVE THE WAY YOU LOVE ME MLC Song Code : I6340E ISWC :" at bounding box center [102, 137] width 158 height 28
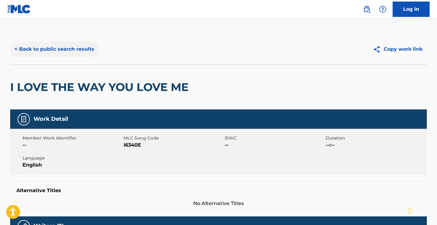
click at [75, 47] on button "< Back to public search results" at bounding box center [54, 49] width 88 height 15
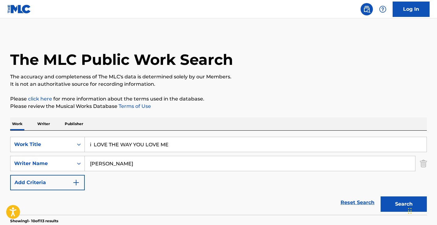
scroll to position [114, 0]
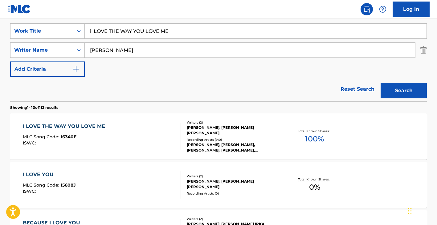
click at [135, 32] on input "i LOVE THE WAY YOU LOVE ME" at bounding box center [256, 31] width 342 height 15
paste input "['GOODNESS OF [DEMOGRAPHIC_DATA]']"
click at [92, 31] on input "['GOODNESS OF [DEMOGRAPHIC_DATA]" at bounding box center [256, 31] width 342 height 15
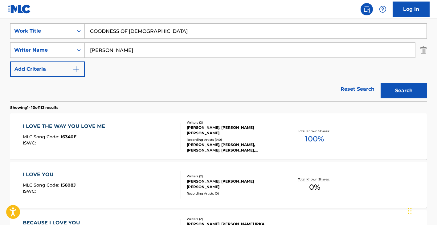
type input "GOODNESS OF [DEMOGRAPHIC_DATA]"
drag, startPoint x: 162, startPoint y: 44, endPoint x: 161, endPoint y: 49, distance: 5.7
click at [162, 44] on input "CHUCK CANNON" at bounding box center [250, 50] width 330 height 15
click at [161, 49] on input "CHUCK CANNON" at bounding box center [250, 50] width 330 height 15
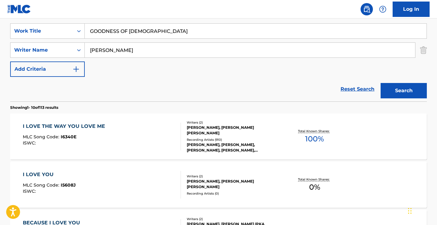
click at [161, 49] on input "CHUCK CANNON" at bounding box center [250, 50] width 330 height 15
paste input "Ben Fielding,"
type input "Ben Fielding,"
click at [380, 83] on button "Search" at bounding box center [403, 90] width 46 height 15
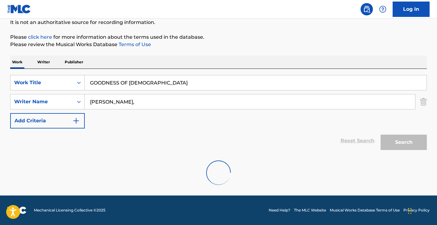
scroll to position [110, 0]
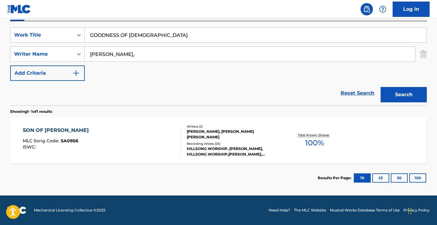
click at [130, 139] on div "SON OF DAVID MLC Song Code : SA08S6 ISWC :" at bounding box center [102, 141] width 158 height 28
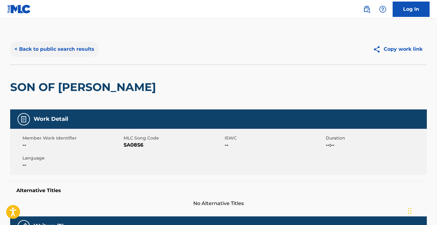
click at [73, 49] on button "< Back to public search results" at bounding box center [54, 49] width 88 height 15
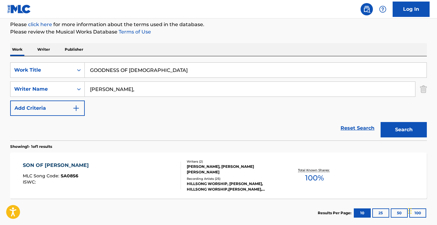
click at [119, 73] on input "GOODNESS OF [DEMOGRAPHIC_DATA]" at bounding box center [256, 70] width 342 height 15
paste input "La Bondad De Dios"
type input "La Bondad De Dios"
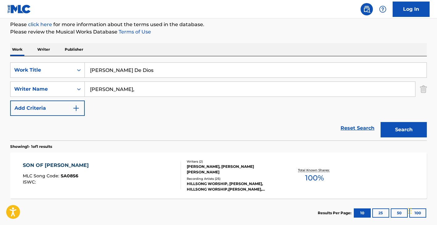
click at [380, 122] on button "Search" at bounding box center [403, 129] width 46 height 15
click at [159, 140] on div "Reset Search Search" at bounding box center [218, 128] width 416 height 25
click at [162, 153] on div "VI LA LUZ MLC Song Code : VB3Q4K ISWC : Writers ( 2 ) BEN FIELDING, REUBEN TIMO…" at bounding box center [218, 176] width 416 height 46
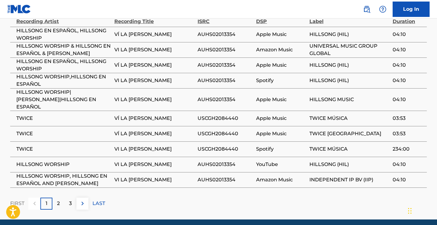
scroll to position [476, 0]
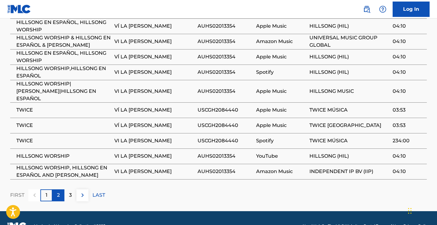
click at [61, 190] on div "2" at bounding box center [58, 196] width 12 height 12
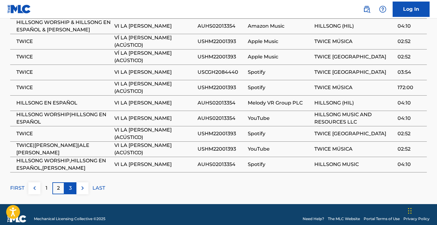
click at [71, 185] on p "3" at bounding box center [70, 188] width 3 height 7
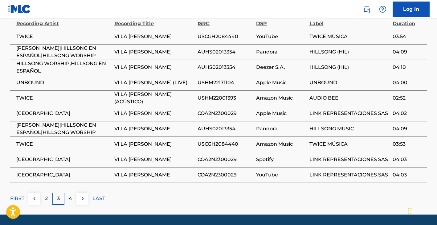
scroll to position [455, 0]
